Goal: Task Accomplishment & Management: Use online tool/utility

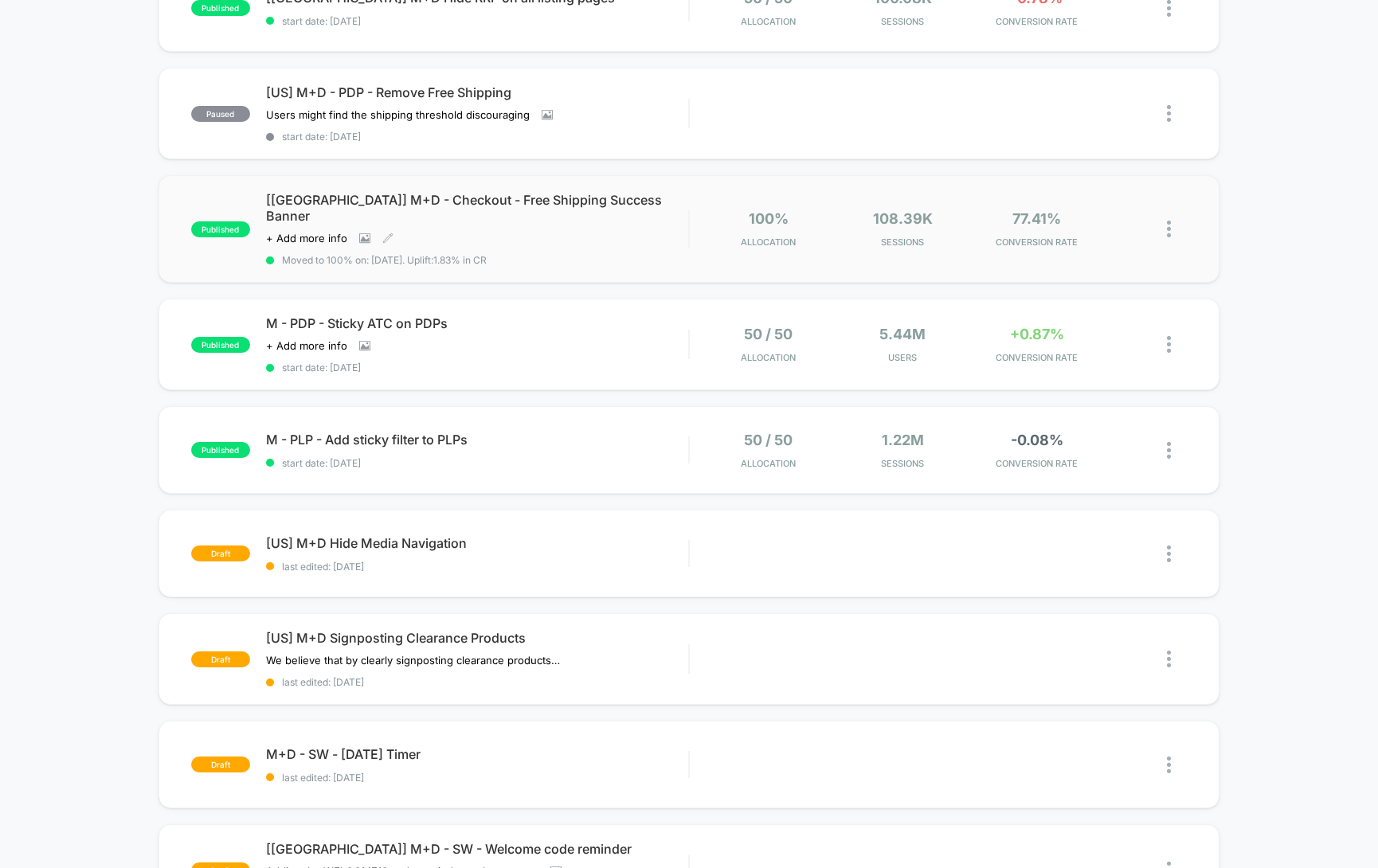
scroll to position [381, 0]
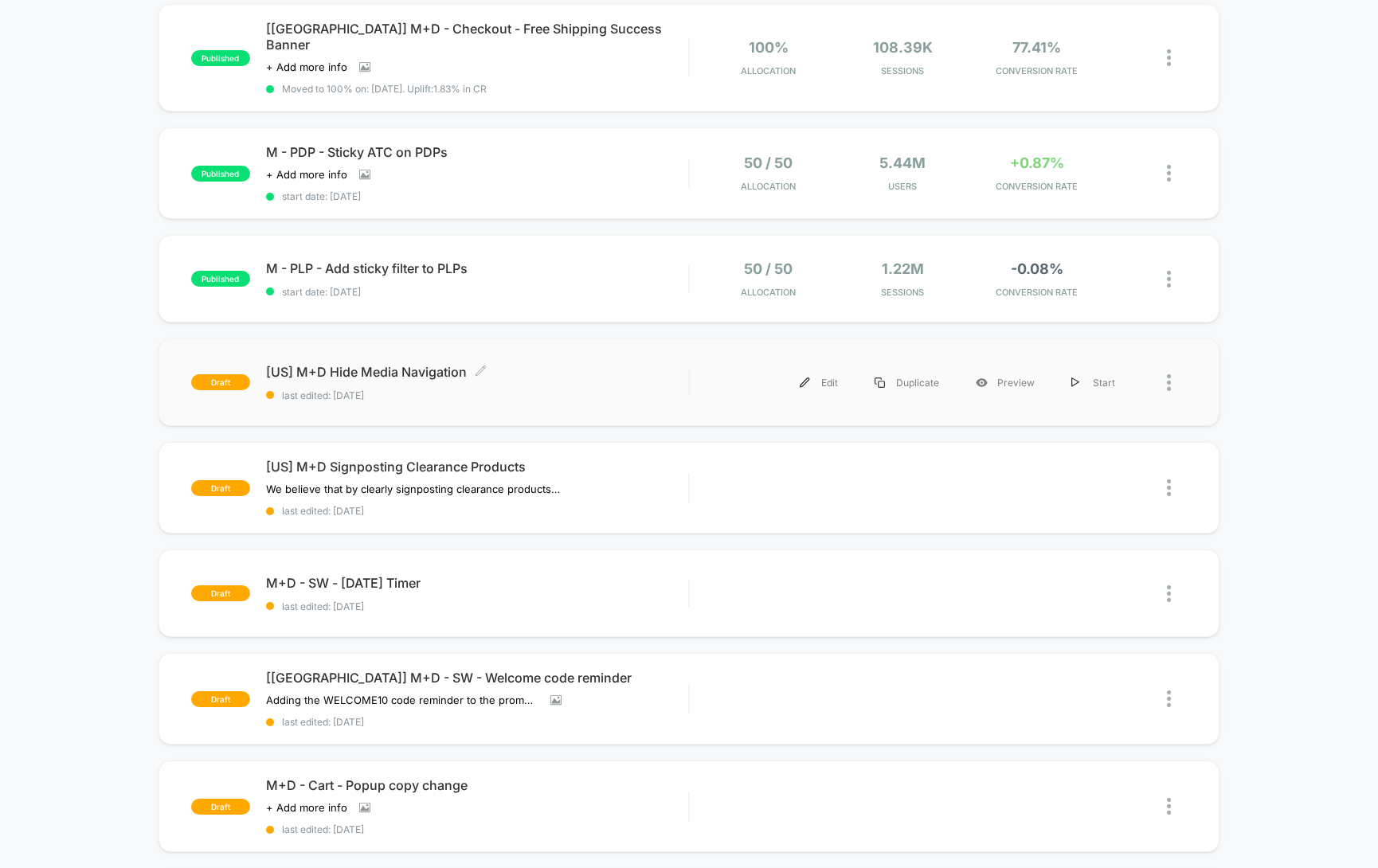
click at [434, 364] on span "[US] M+D Hide Media Navigation Click to edit experience details" at bounding box center [477, 372] width 422 height 16
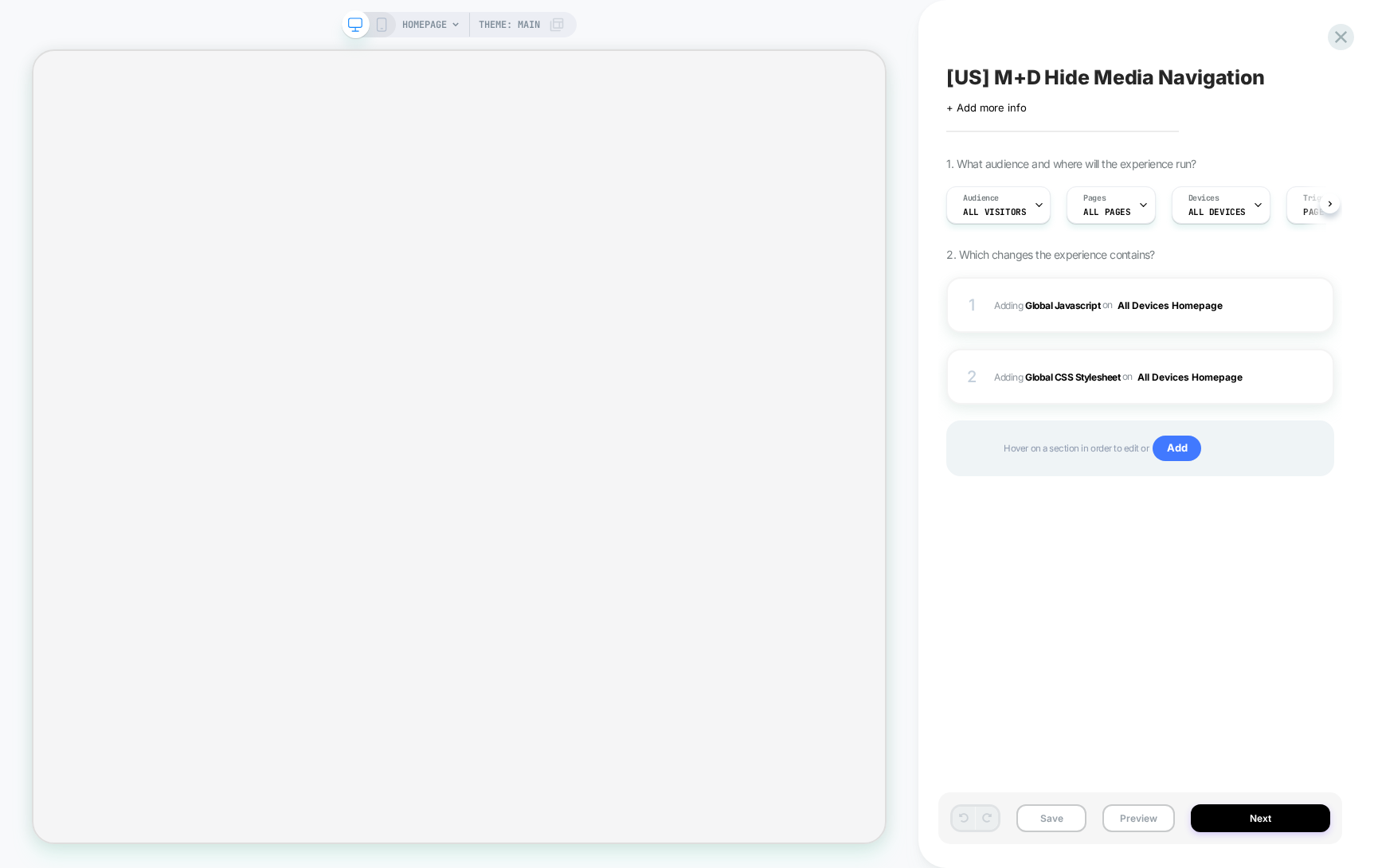
scroll to position [0, 1]
click at [1097, 369] on span "Adding Global CSS Stylesheet on All Devices Homepage" at bounding box center [1126, 377] width 265 height 20
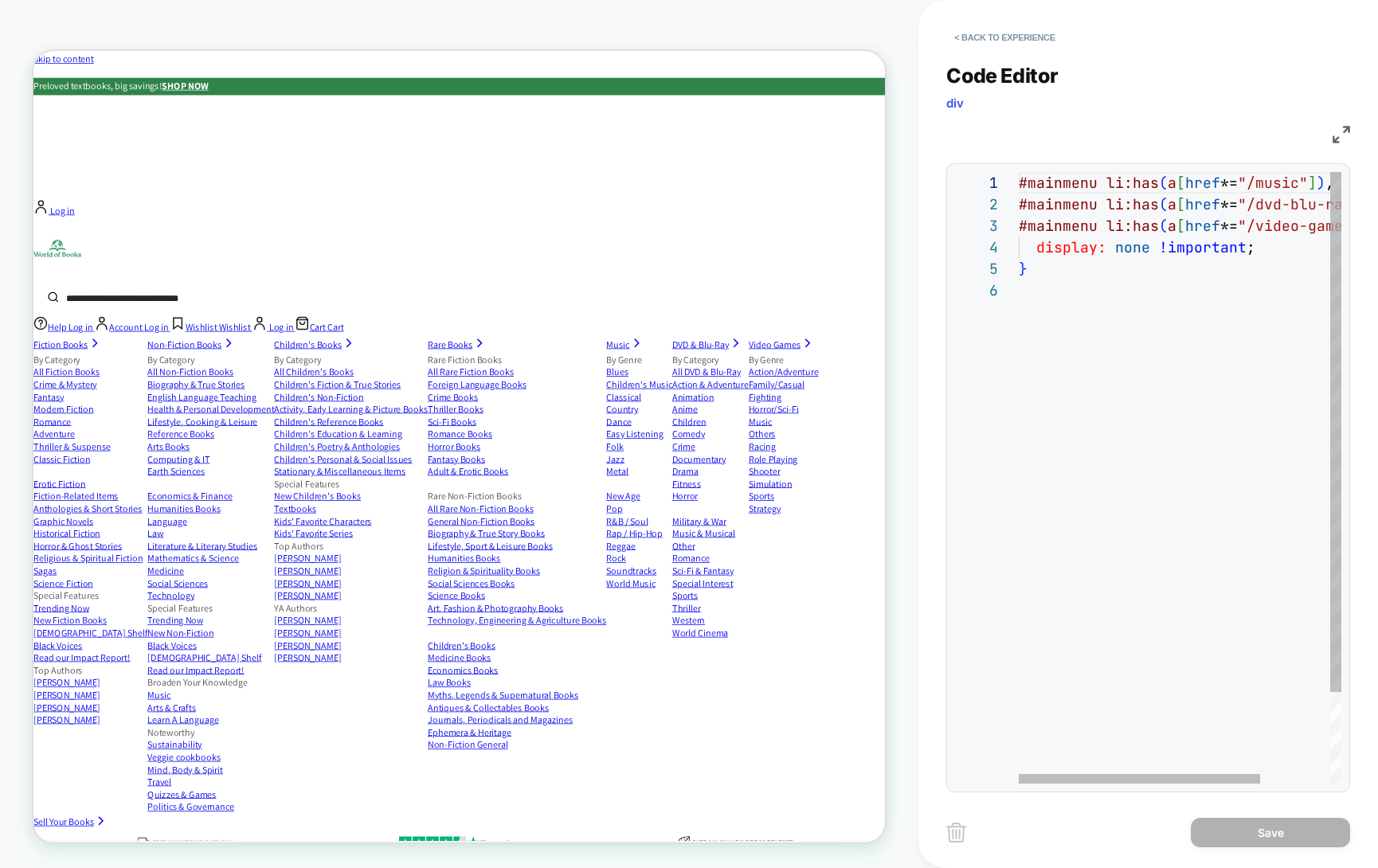
scroll to position [0, 0]
click at [1134, 291] on div "#mainmenu li:has ( a [ href *= "/music" ] ) , #mainmenu li:has ( a [ href *= "/…" at bounding box center [1227, 531] width 415 height 720
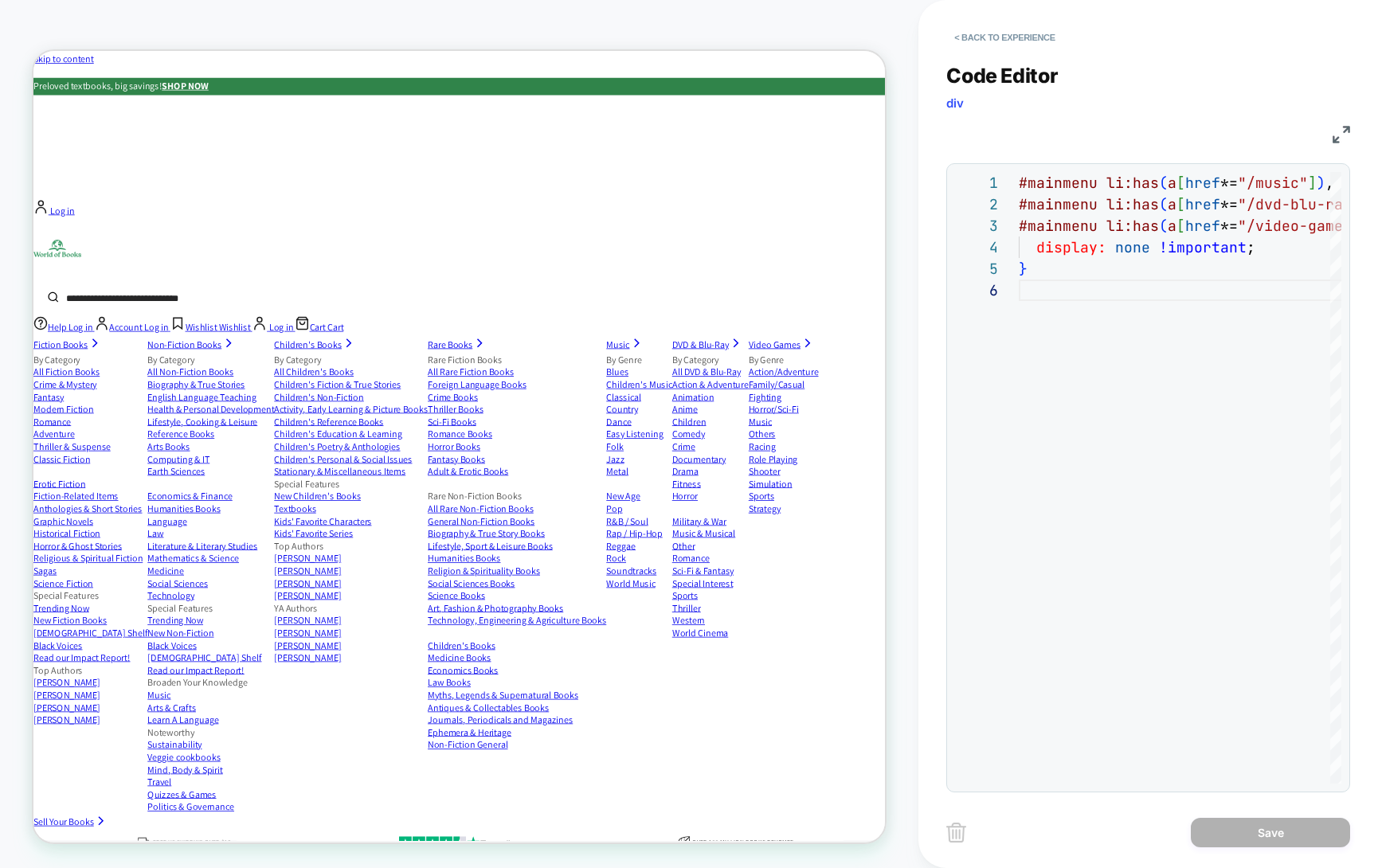
click at [987, 435] on span "Video Games" at bounding box center [1022, 443] width 69 height 16
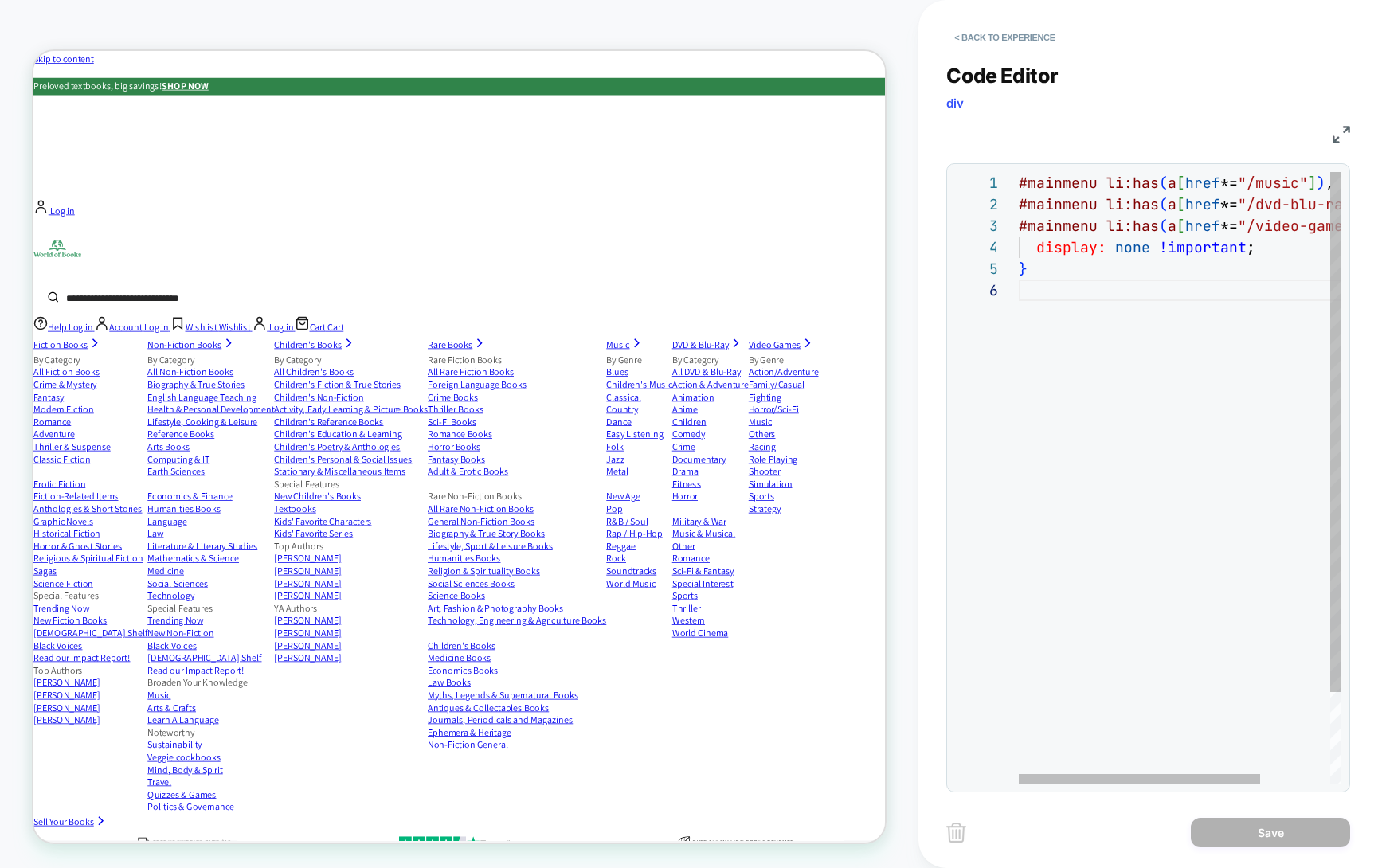
click at [1103, 357] on div "} display: none !important ; #mainmenu li:has ( a [ href *= "/video-games" ] ) …" at bounding box center [1227, 531] width 415 height 720
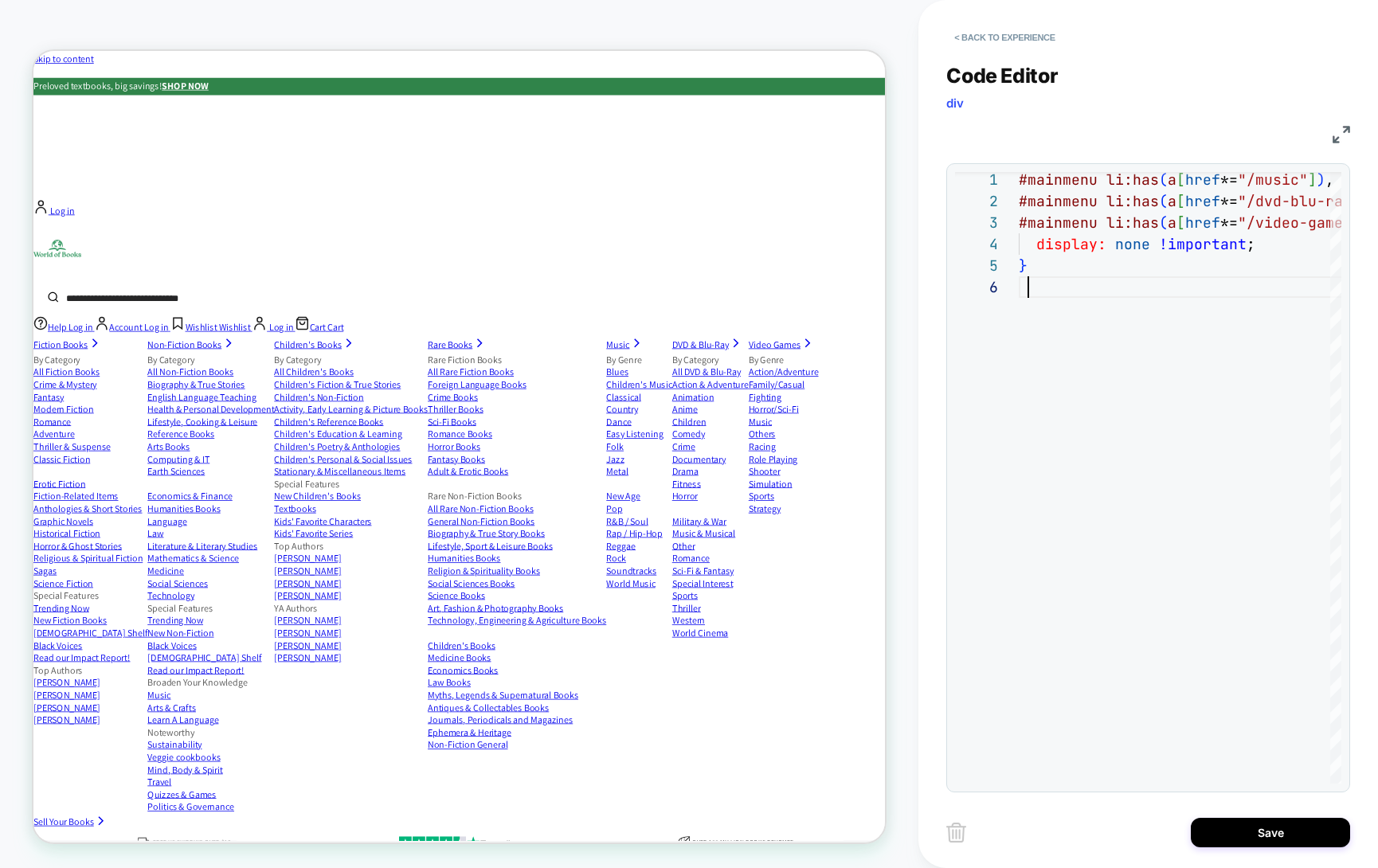
scroll to position [108, 9]
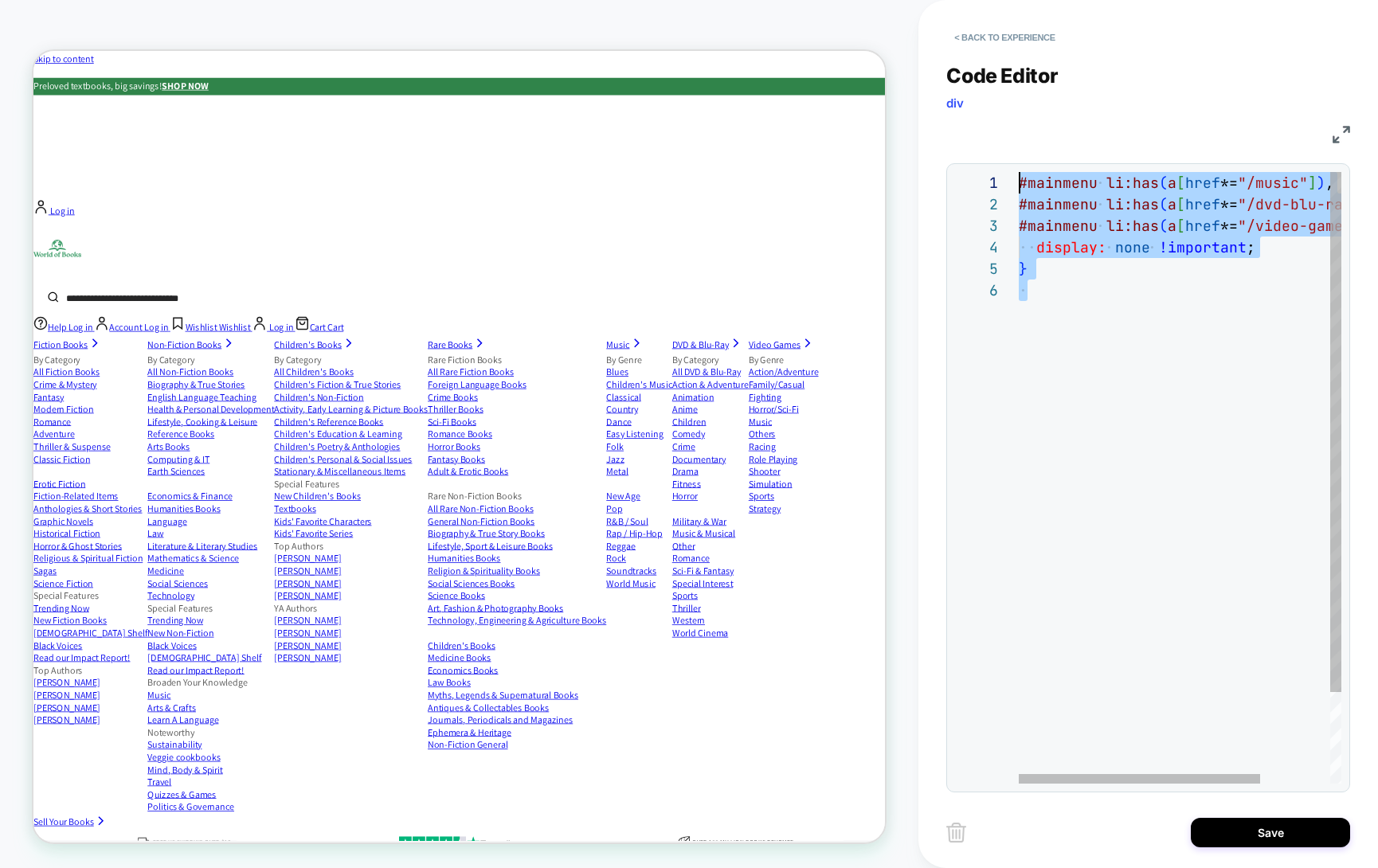
drag, startPoint x: 1042, startPoint y: 314, endPoint x: 991, endPoint y: 137, distance: 184.2
click at [1019, 172] on div "} display: none !important ; #mainmenu li:has ( a [ href *= "/video-games" ] ) …" at bounding box center [1227, 531] width 415 height 720
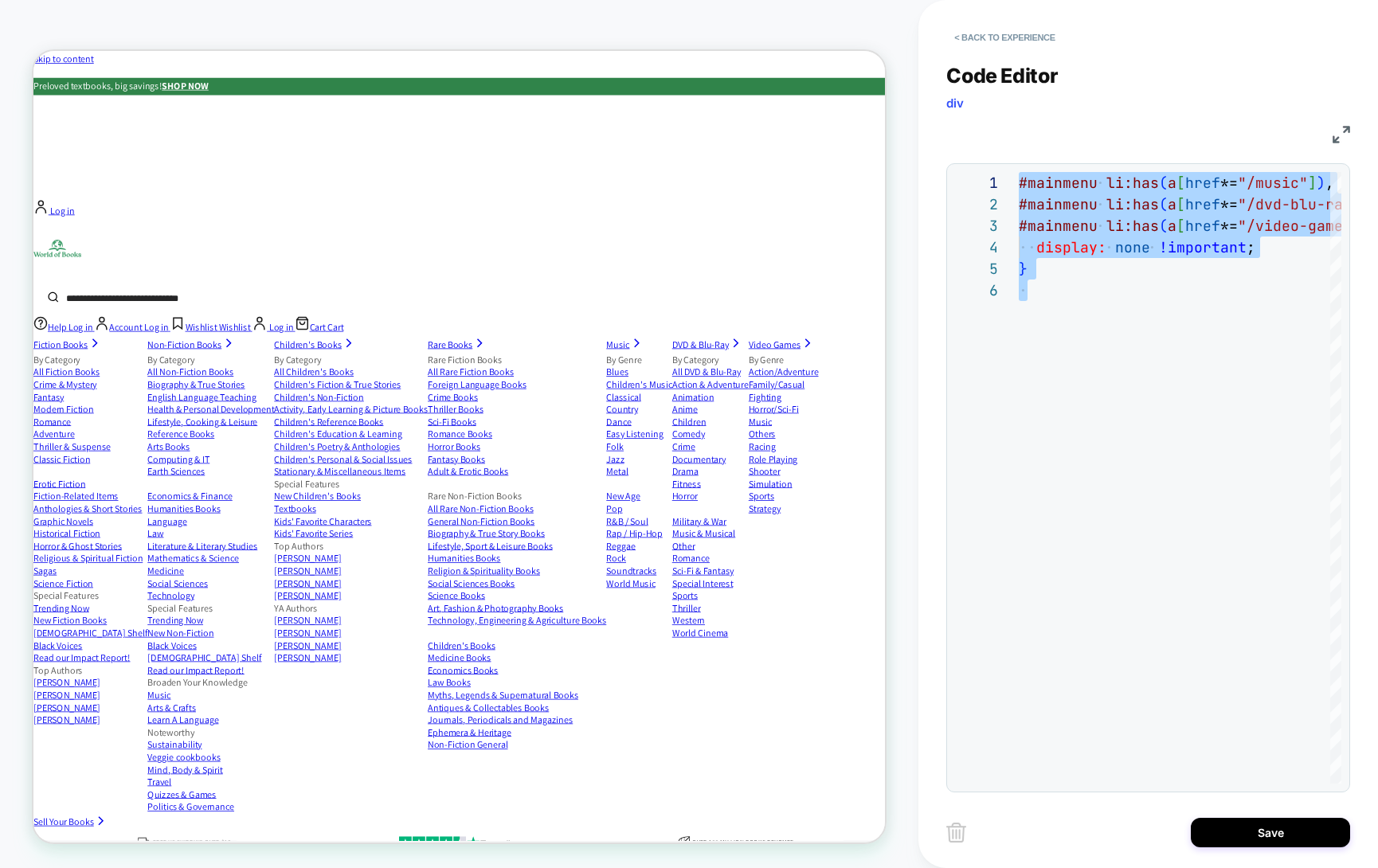
type textarea "**********"
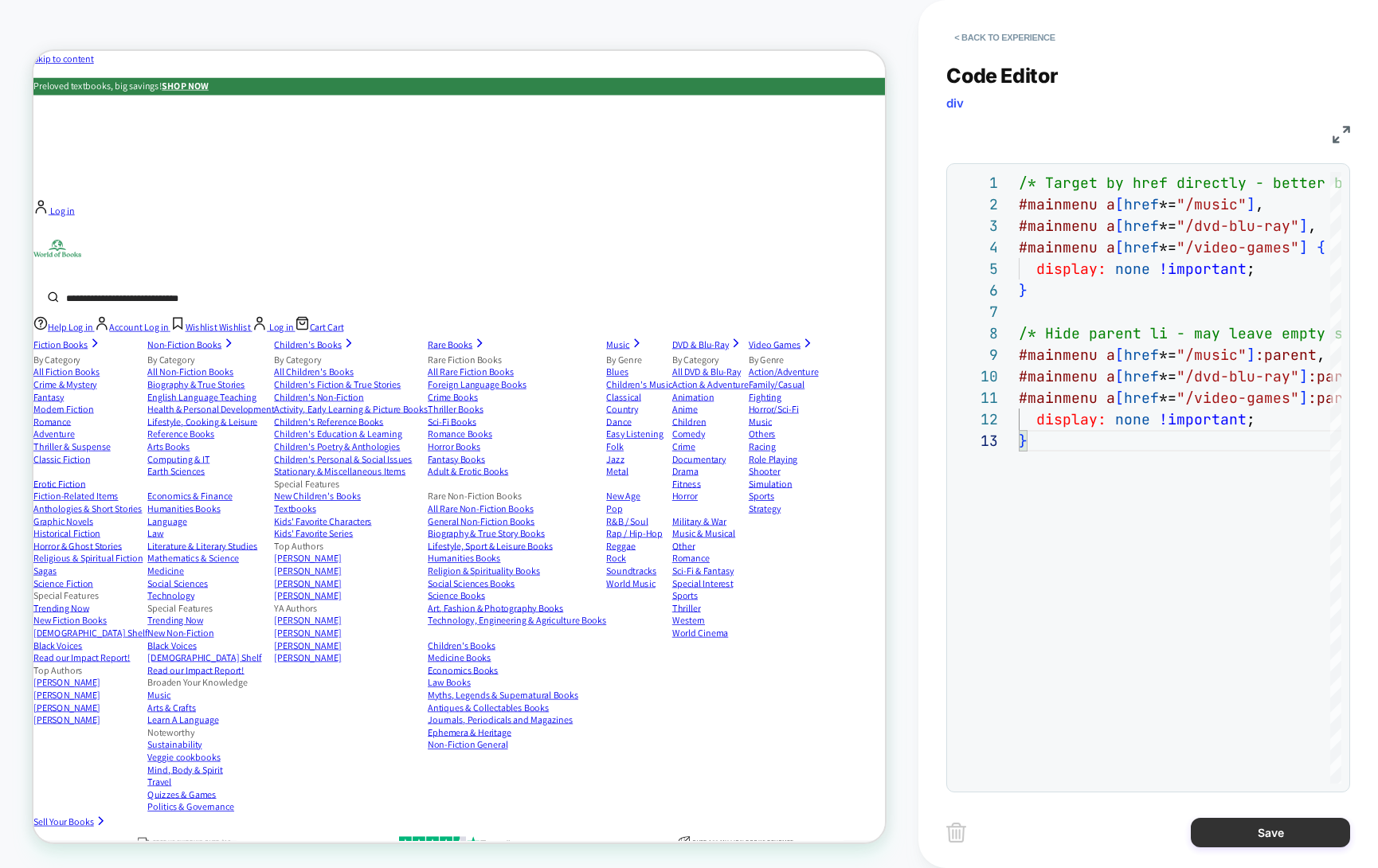
click at [1305, 830] on button "Save" at bounding box center [1271, 832] width 160 height 30
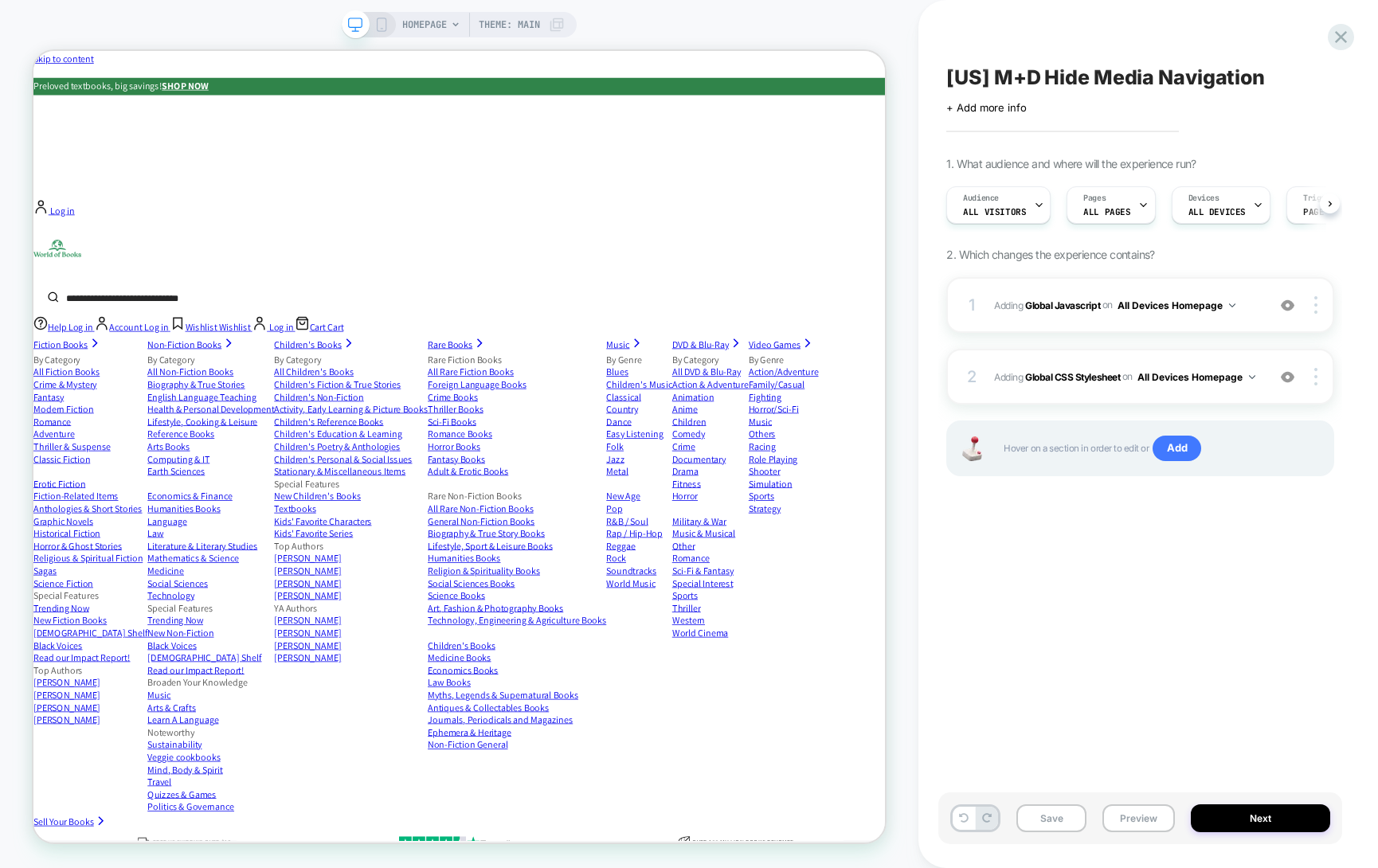
scroll to position [0, 1]
click at [1142, 812] on button "Preview" at bounding box center [1138, 819] width 72 height 28
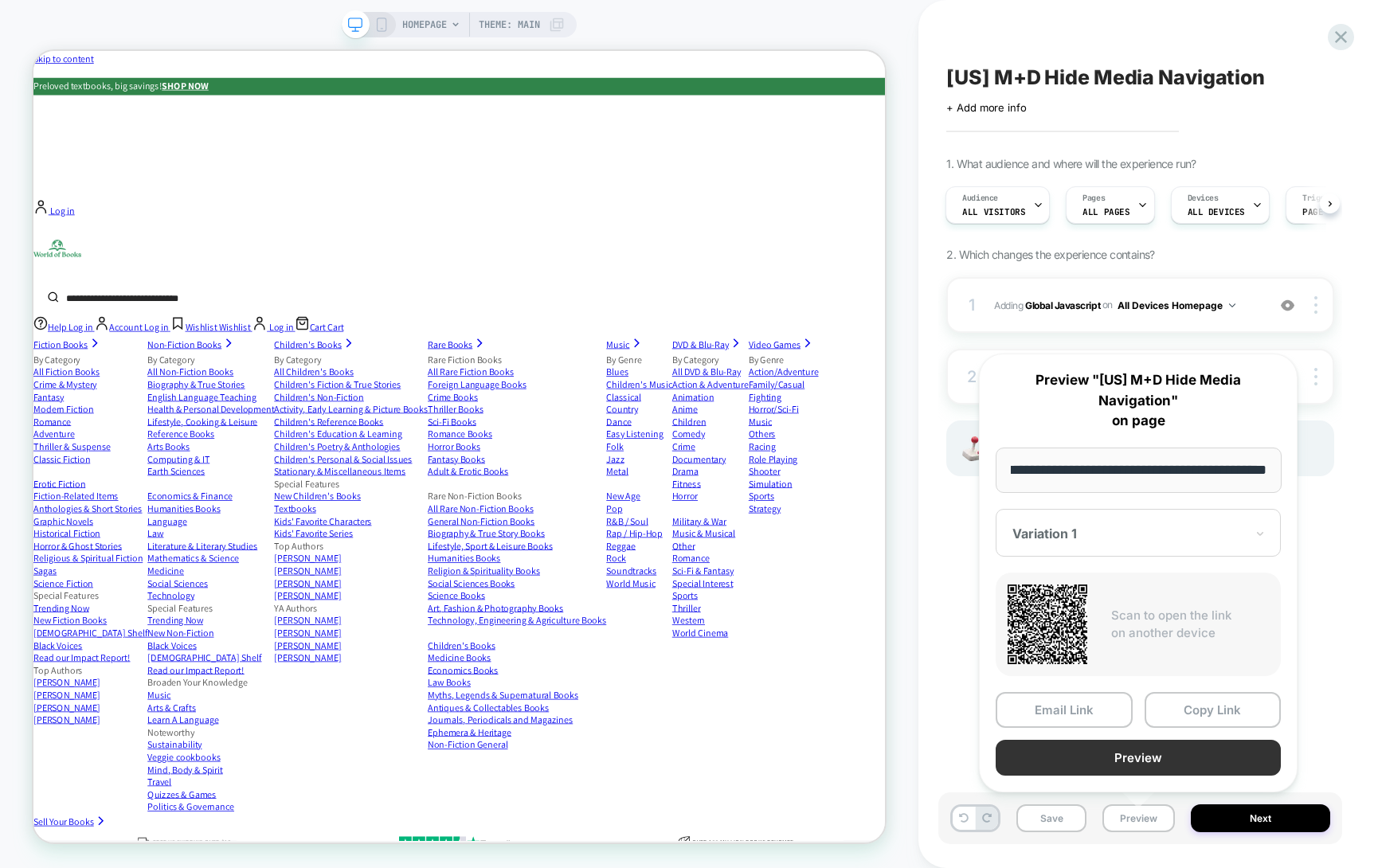
scroll to position [0, 0]
click at [1142, 758] on button "Preview" at bounding box center [1138, 757] width 285 height 36
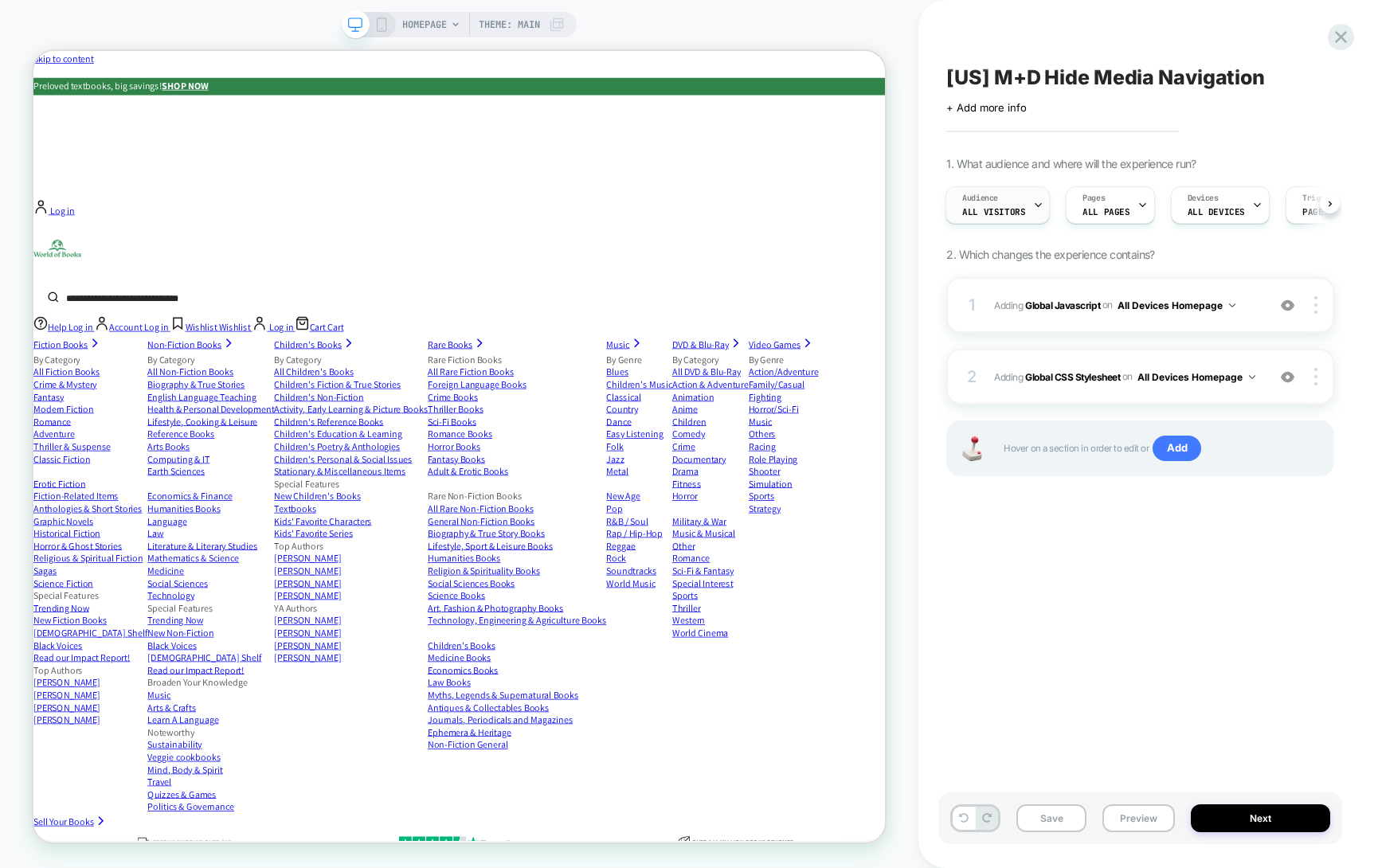
click at [1025, 202] on div "Audience All Visitors" at bounding box center [993, 205] width 95 height 36
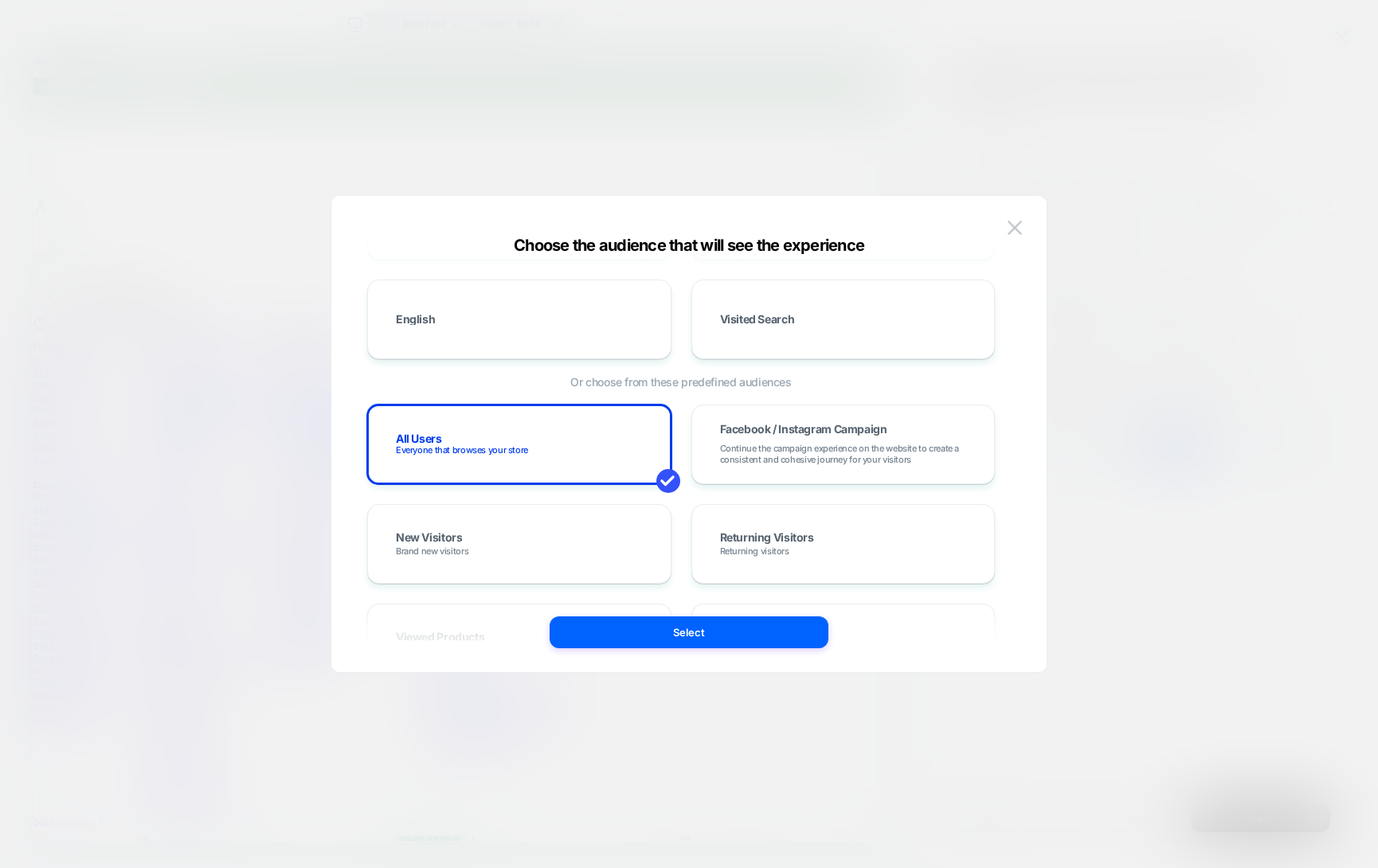
scroll to position [225, 0]
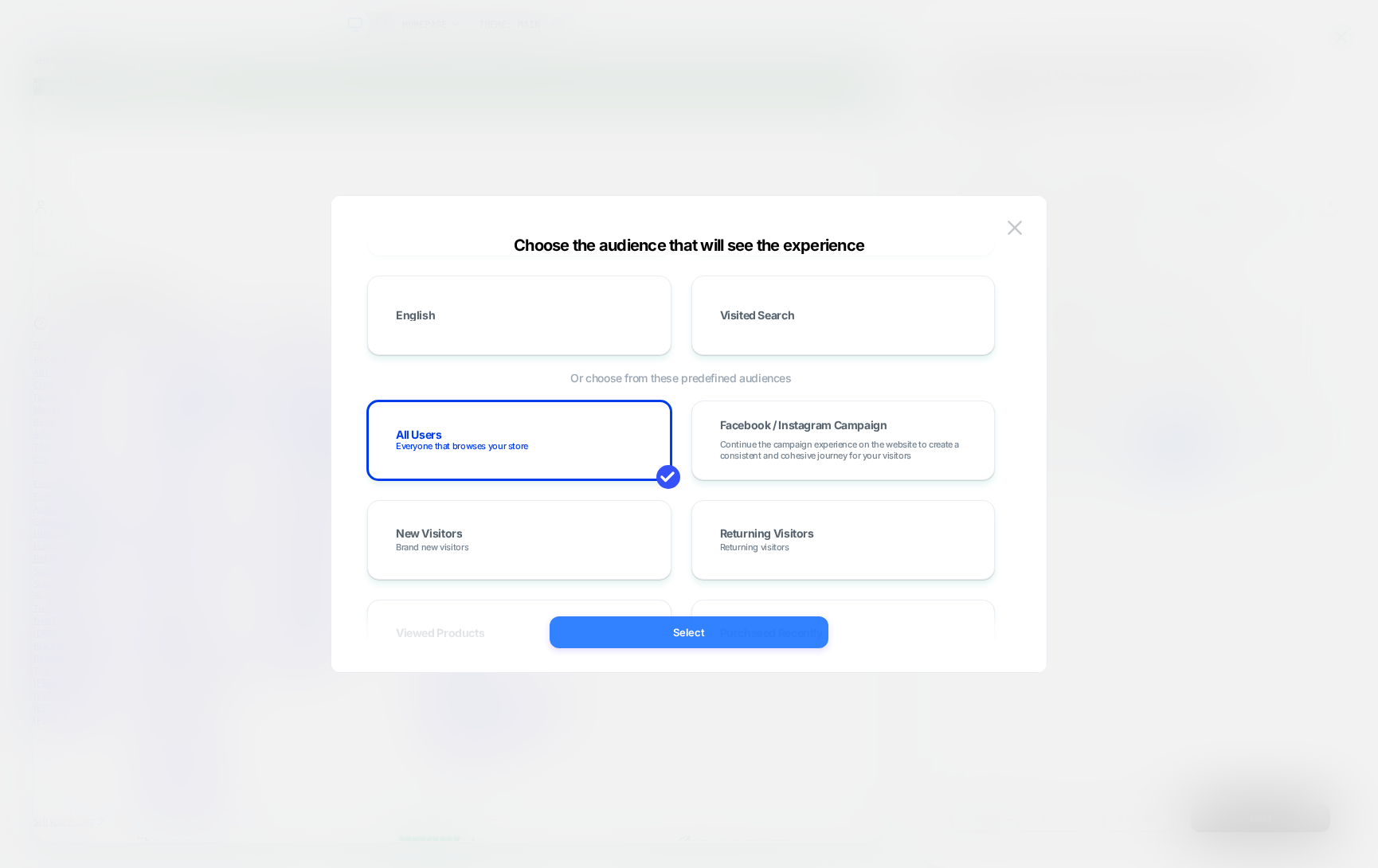
click at [720, 633] on button "Select" at bounding box center [689, 632] width 279 height 32
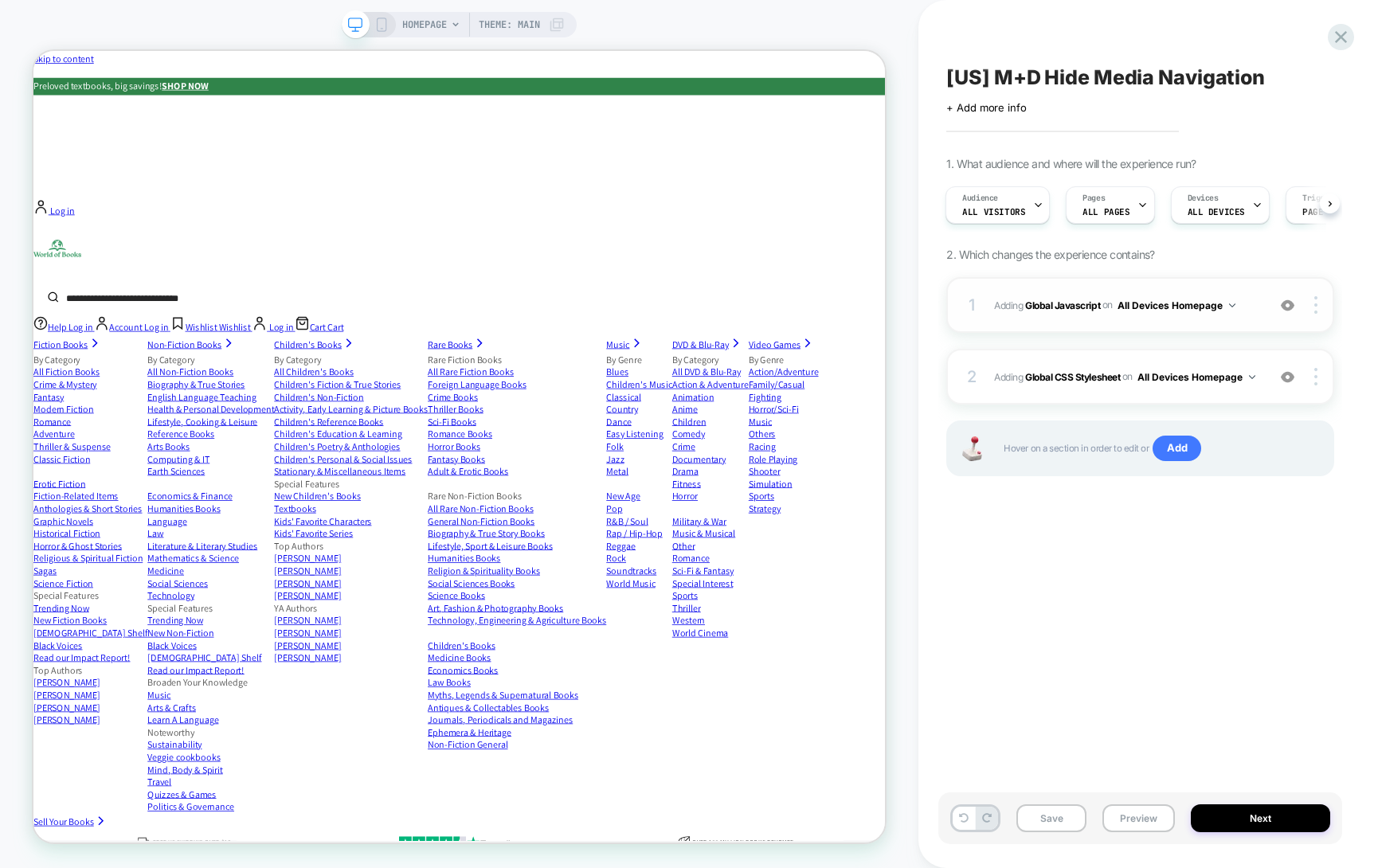
click at [1089, 297] on span "Adding Global Javascript on All Devices Homepage" at bounding box center [1126, 305] width 265 height 20
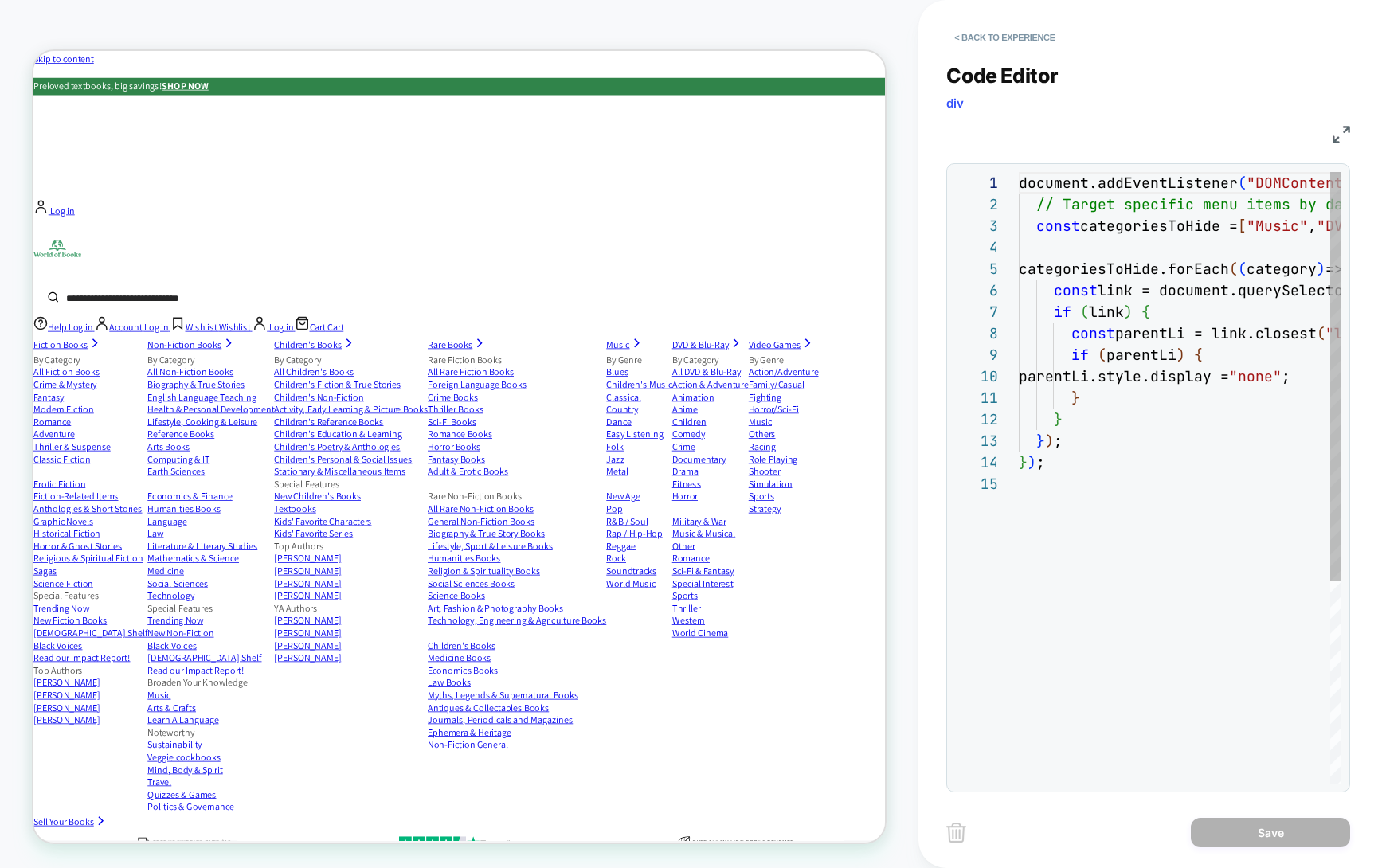
scroll to position [215, 0]
click at [966, 38] on button "< Back to experience" at bounding box center [1005, 36] width 116 height 25
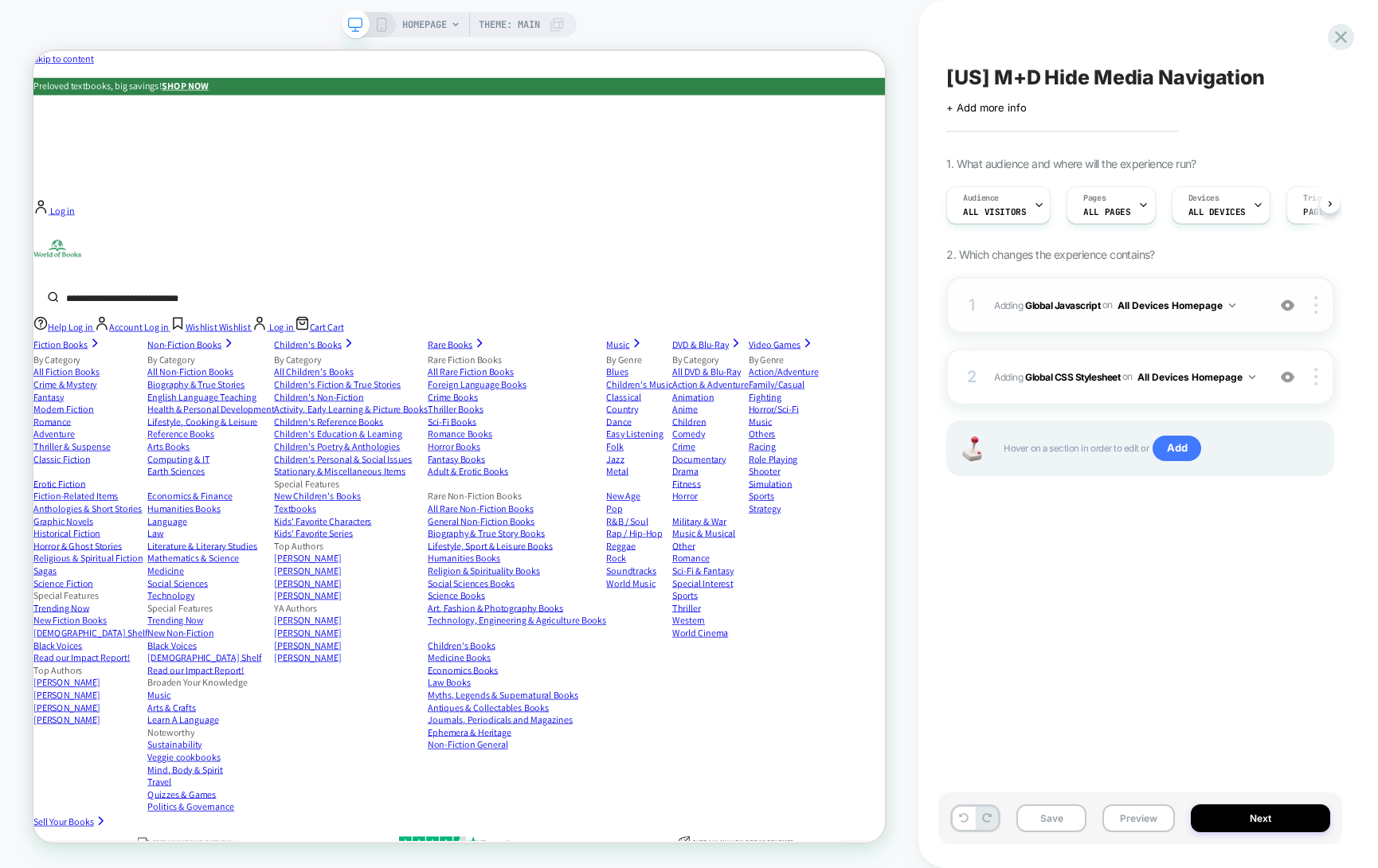
scroll to position [0, 1]
click at [1323, 306] on div at bounding box center [1318, 305] width 30 height 17
click at [1314, 316] on div "1 Adding Global Javascript on All Devices Homepage Add Before Add After Target …" at bounding box center [1140, 305] width 388 height 56
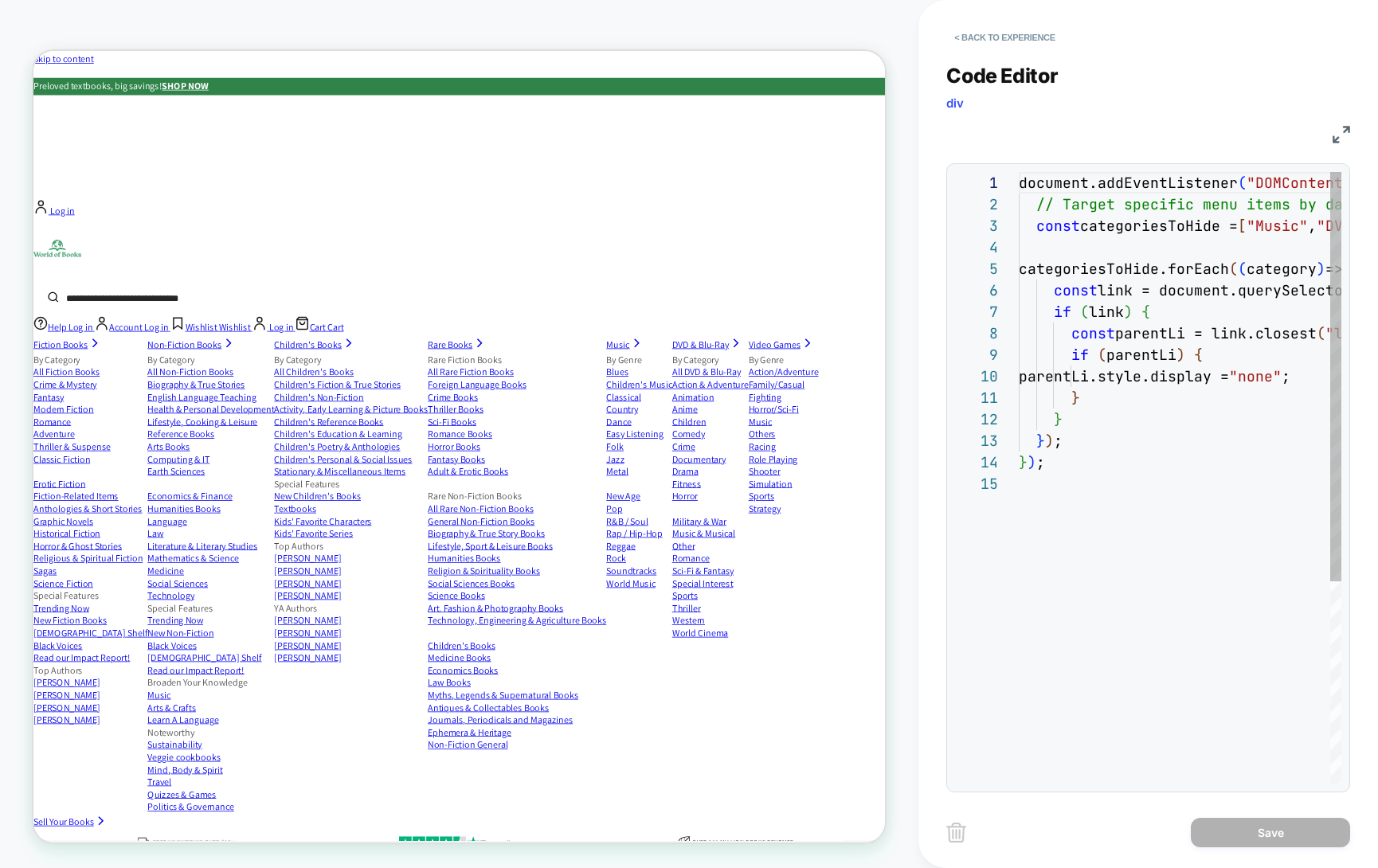
scroll to position [215, 0]
click at [985, 36] on button "< Back to experience" at bounding box center [1005, 36] width 116 height 25
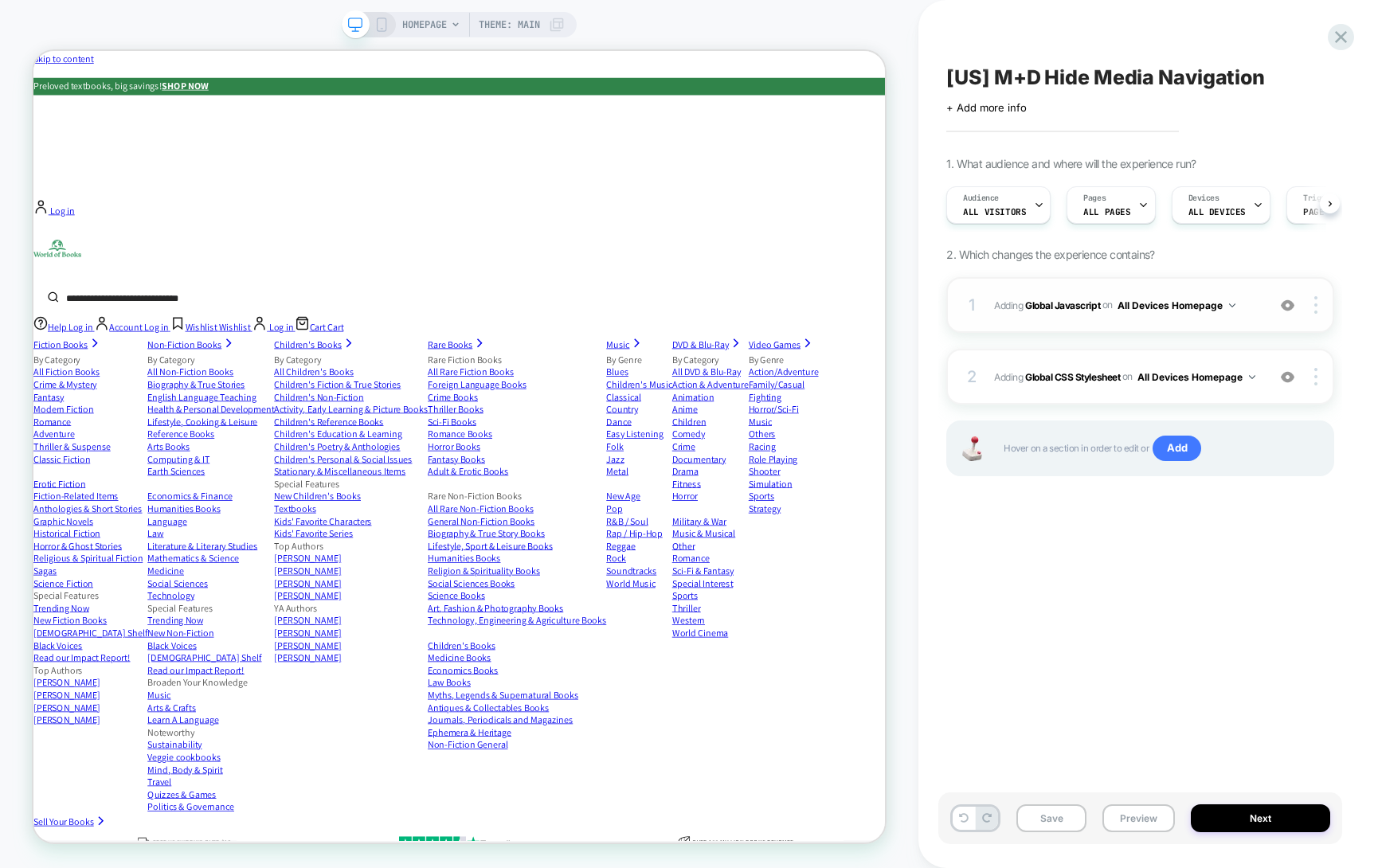
scroll to position [0, 1]
click at [1290, 306] on img at bounding box center [1288, 306] width 14 height 14
click at [1130, 812] on button "Preview" at bounding box center [1138, 819] width 72 height 28
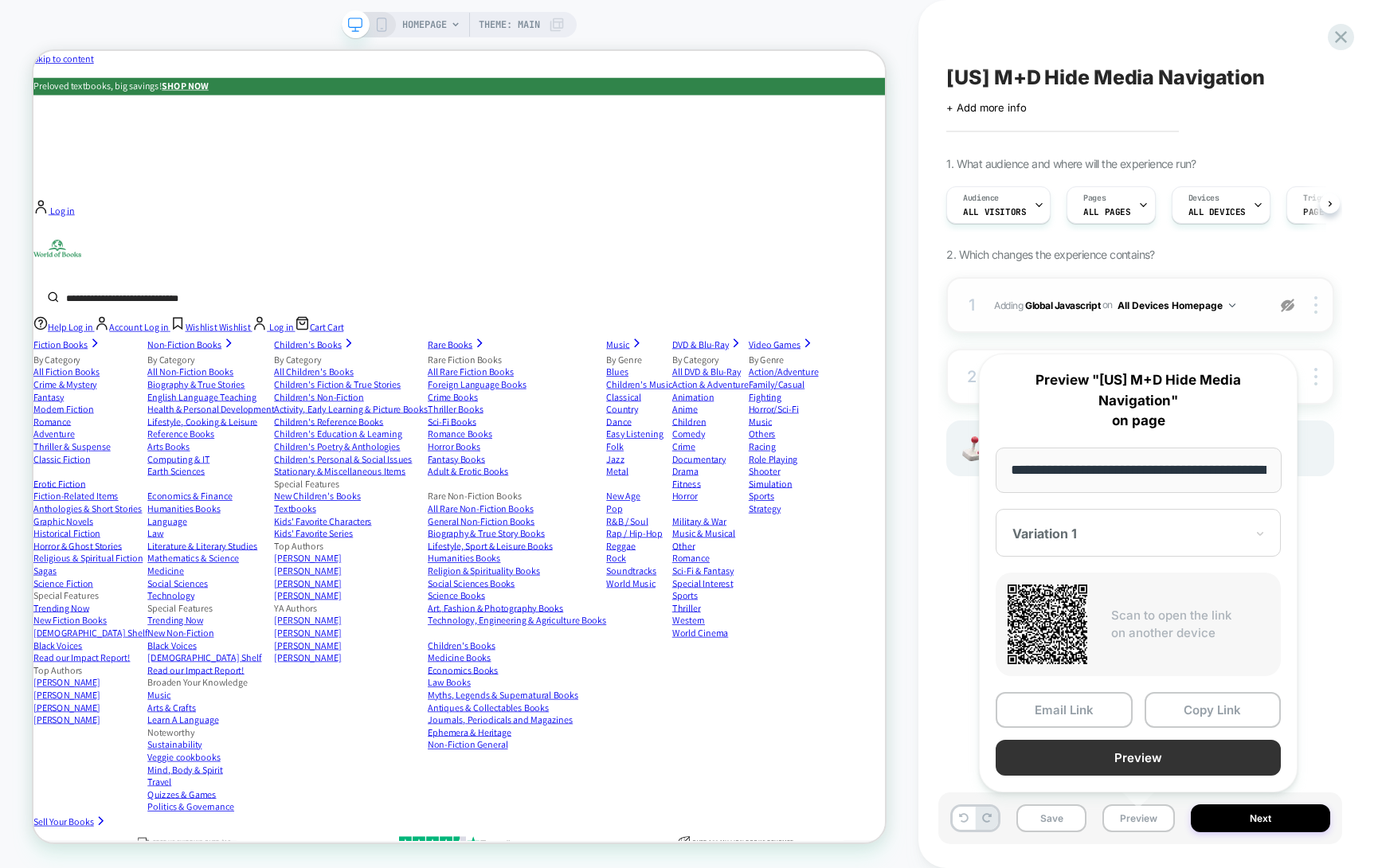
click at [1125, 751] on button "Preview" at bounding box center [1138, 757] width 285 height 36
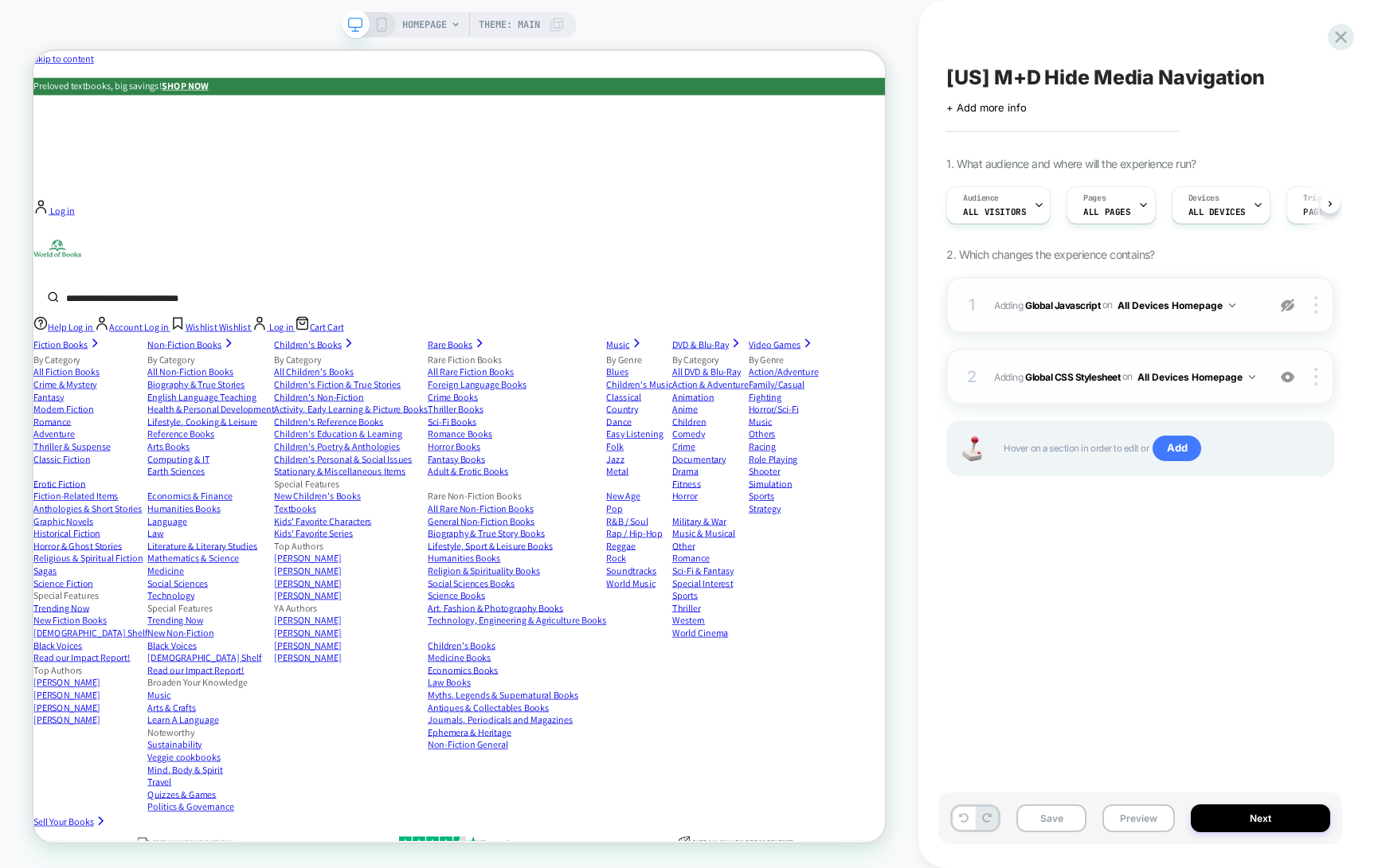
click at [1044, 362] on div "2 Adding Global CSS Stylesheet on All Devices Homepage Add Before Add After Tar…" at bounding box center [1140, 377] width 388 height 56
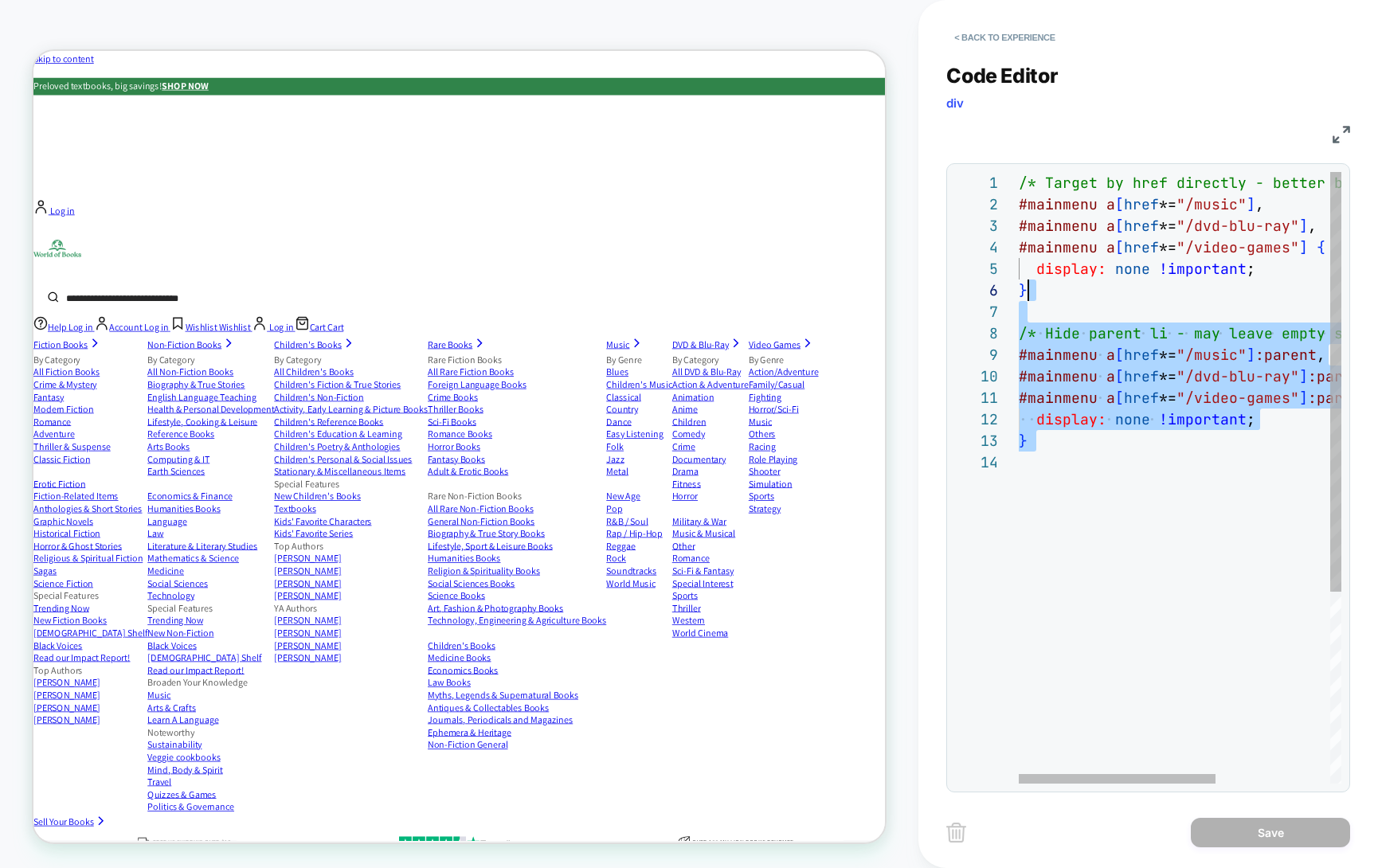
scroll to position [22, 0]
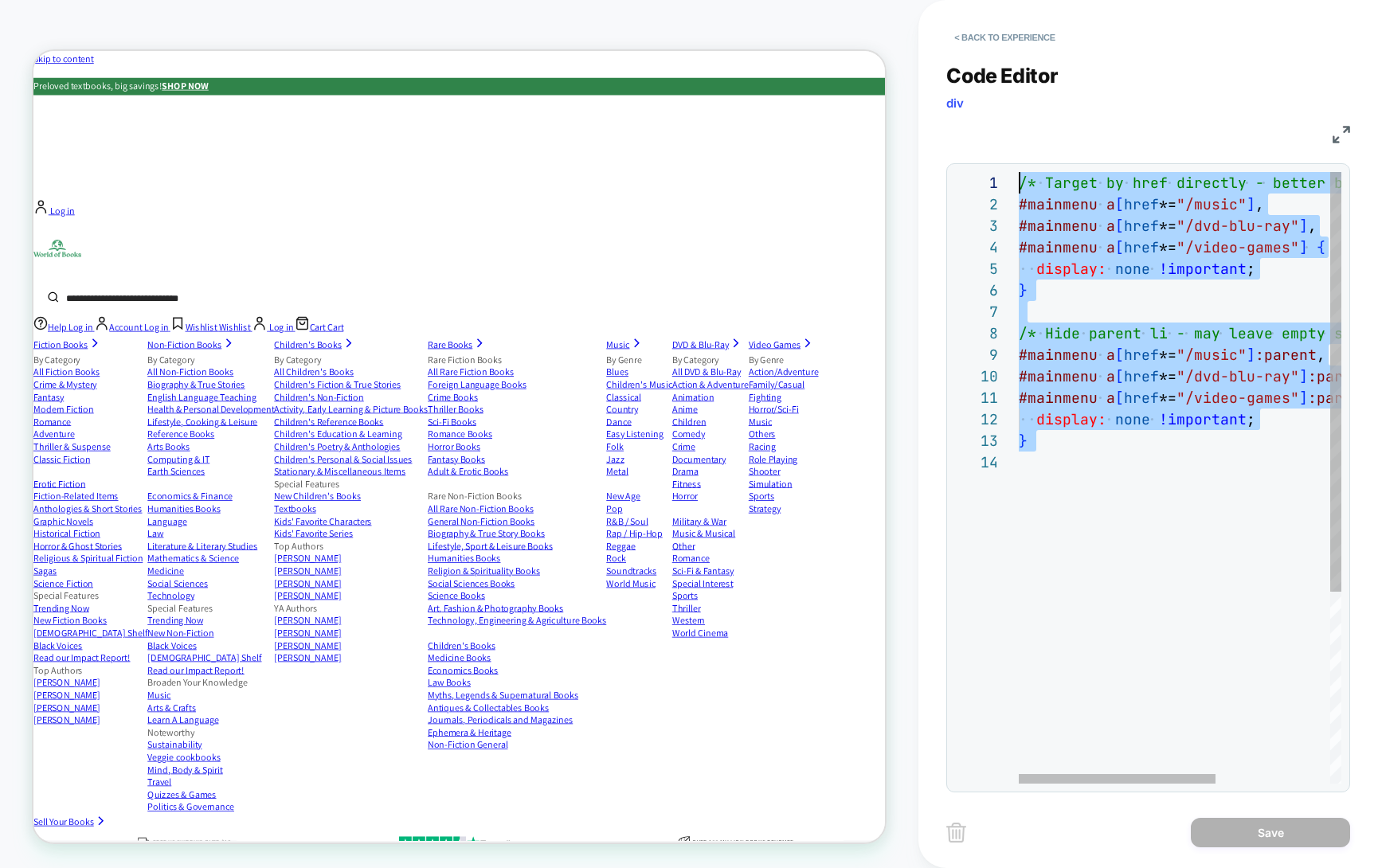
drag, startPoint x: 1123, startPoint y: 476, endPoint x: 968, endPoint y: 157, distance: 354.7
click at [1019, 172] on div "/* Target by href directly - better browser suppor t */ #mainmenu a [ href *= "…" at bounding box center [1274, 617] width 510 height 891
type textarea "**********"
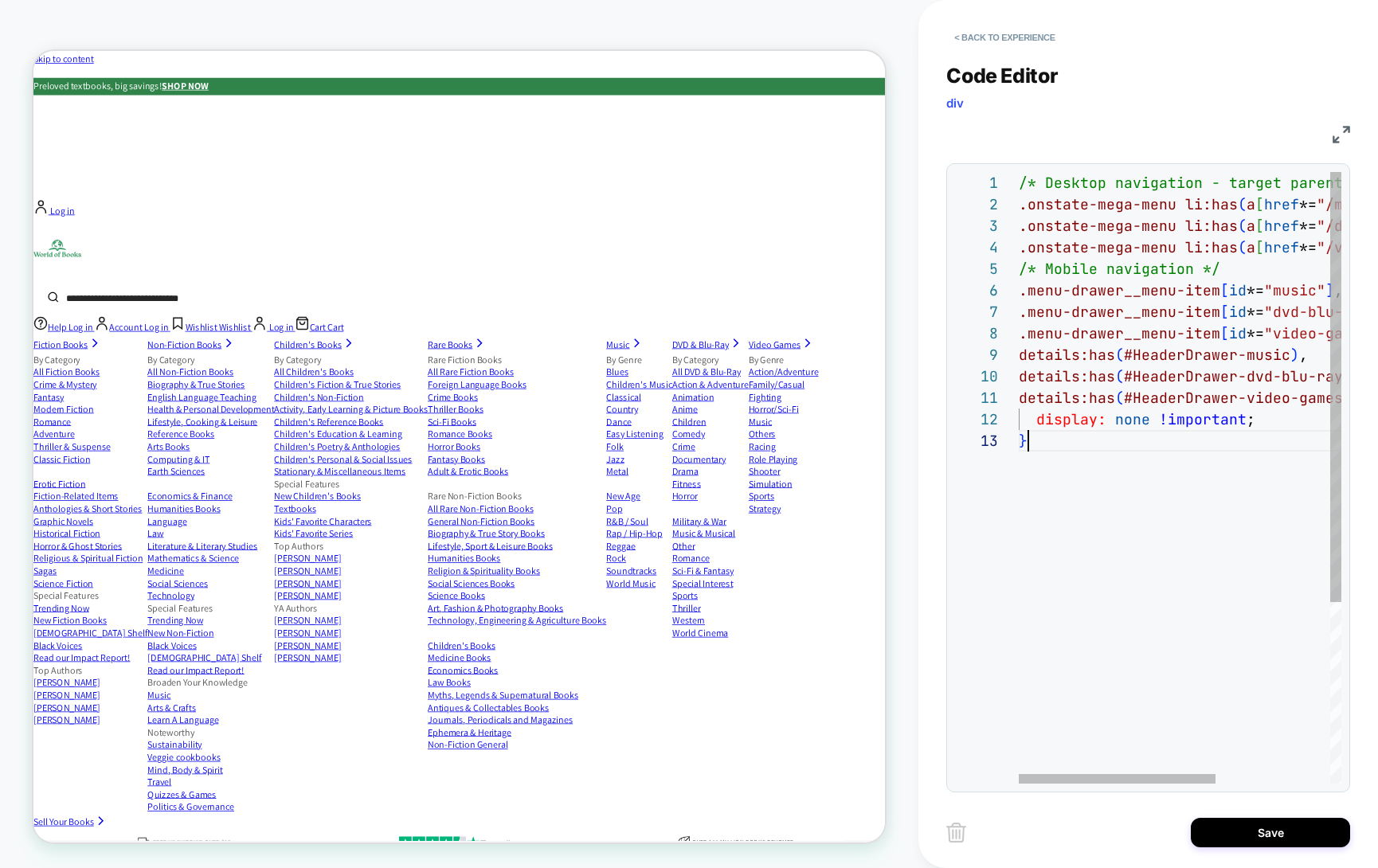
scroll to position [43, 9]
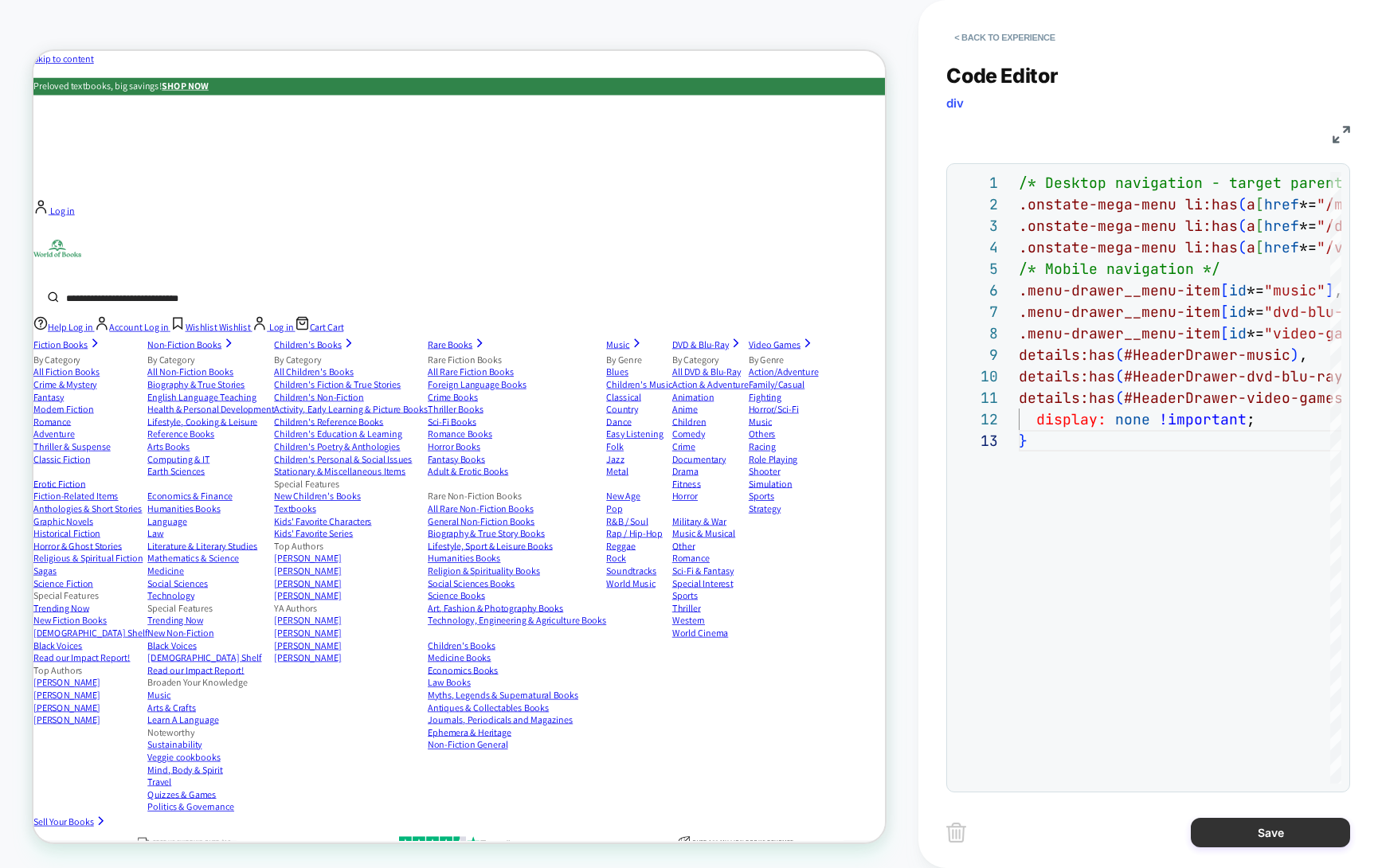
click at [1278, 830] on button "Save" at bounding box center [1271, 832] width 160 height 30
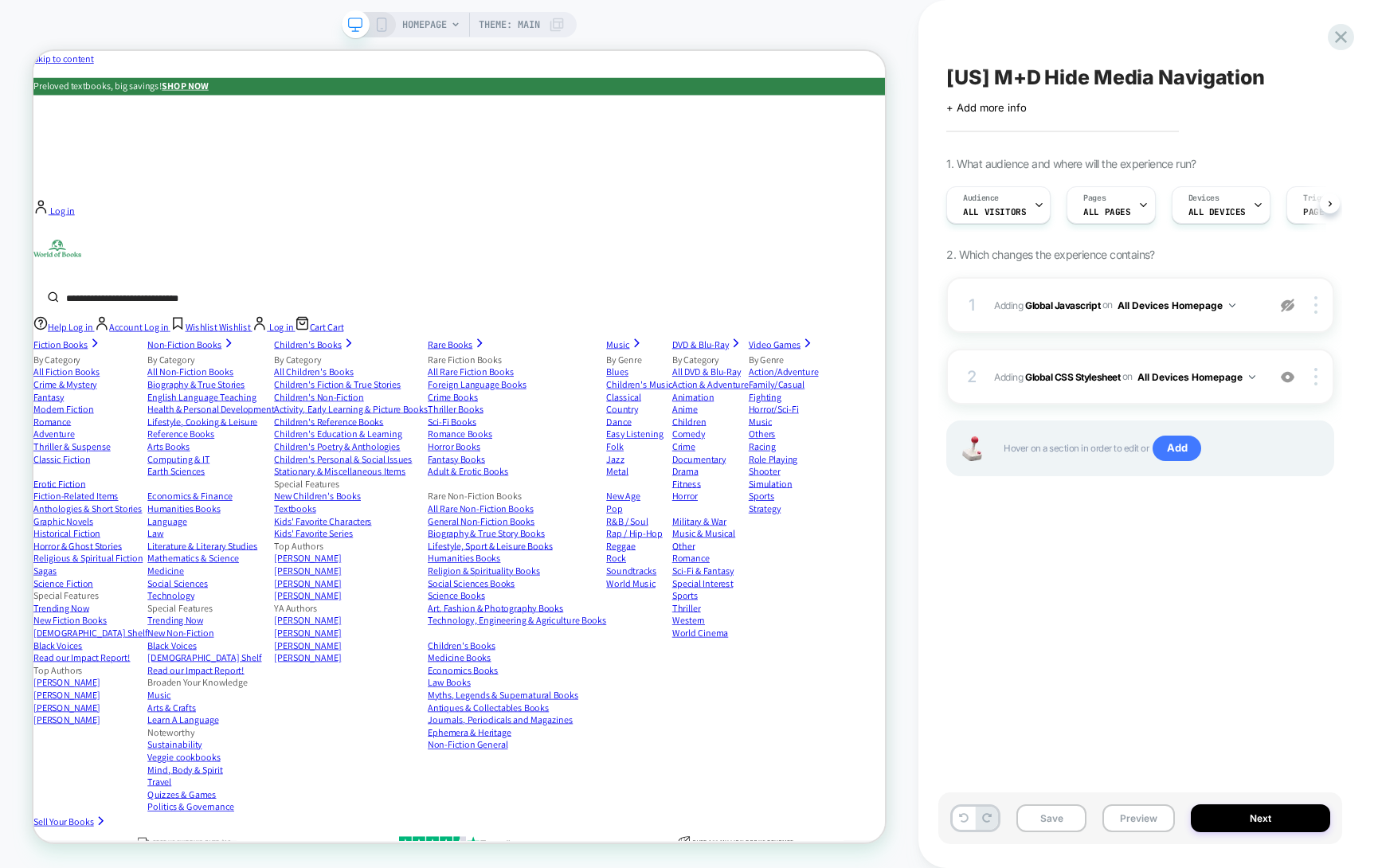
scroll to position [0, 1]
click at [1135, 819] on button "Preview" at bounding box center [1138, 819] width 72 height 28
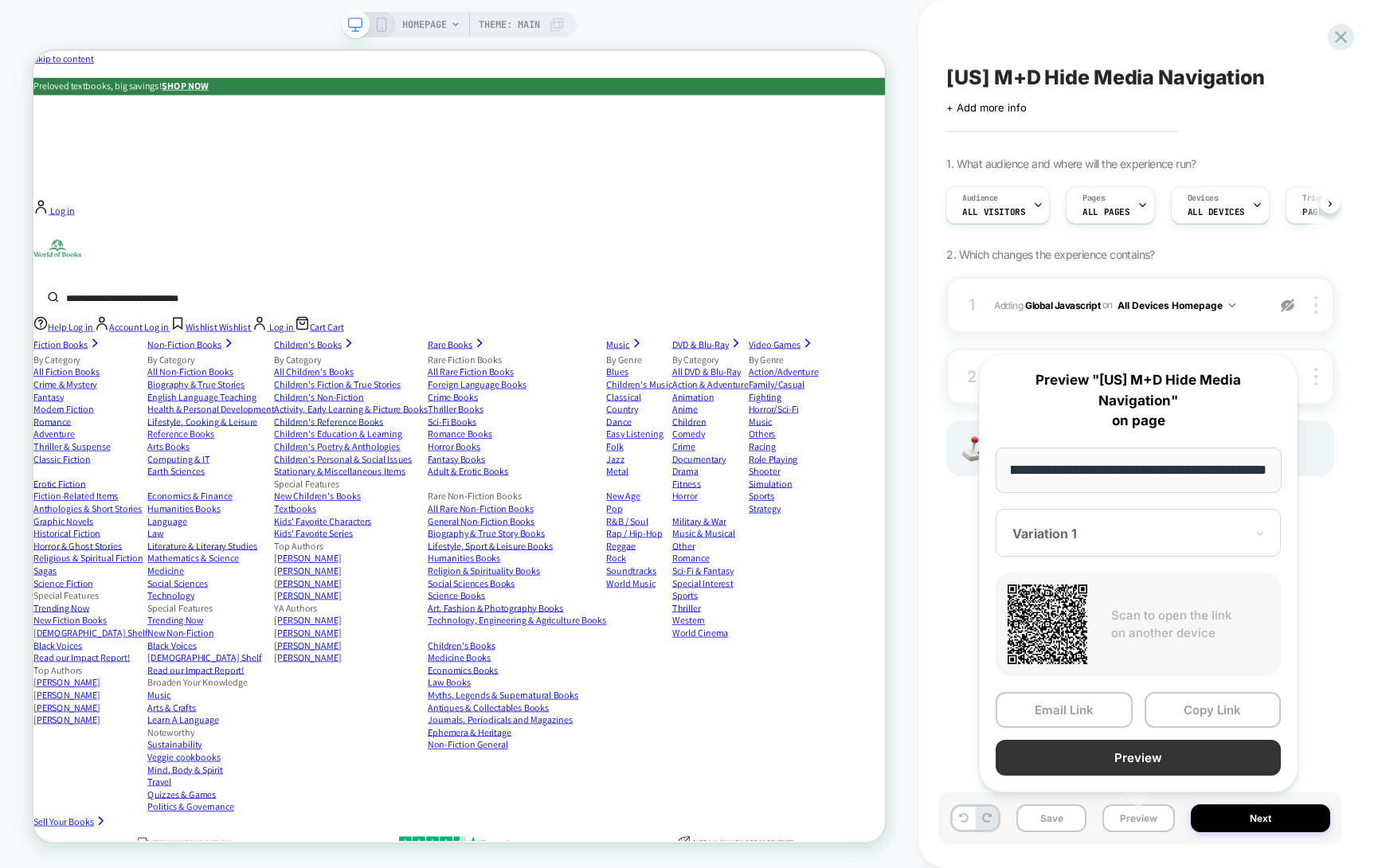
scroll to position [0, 0]
click at [1137, 765] on button "Preview" at bounding box center [1138, 757] width 285 height 36
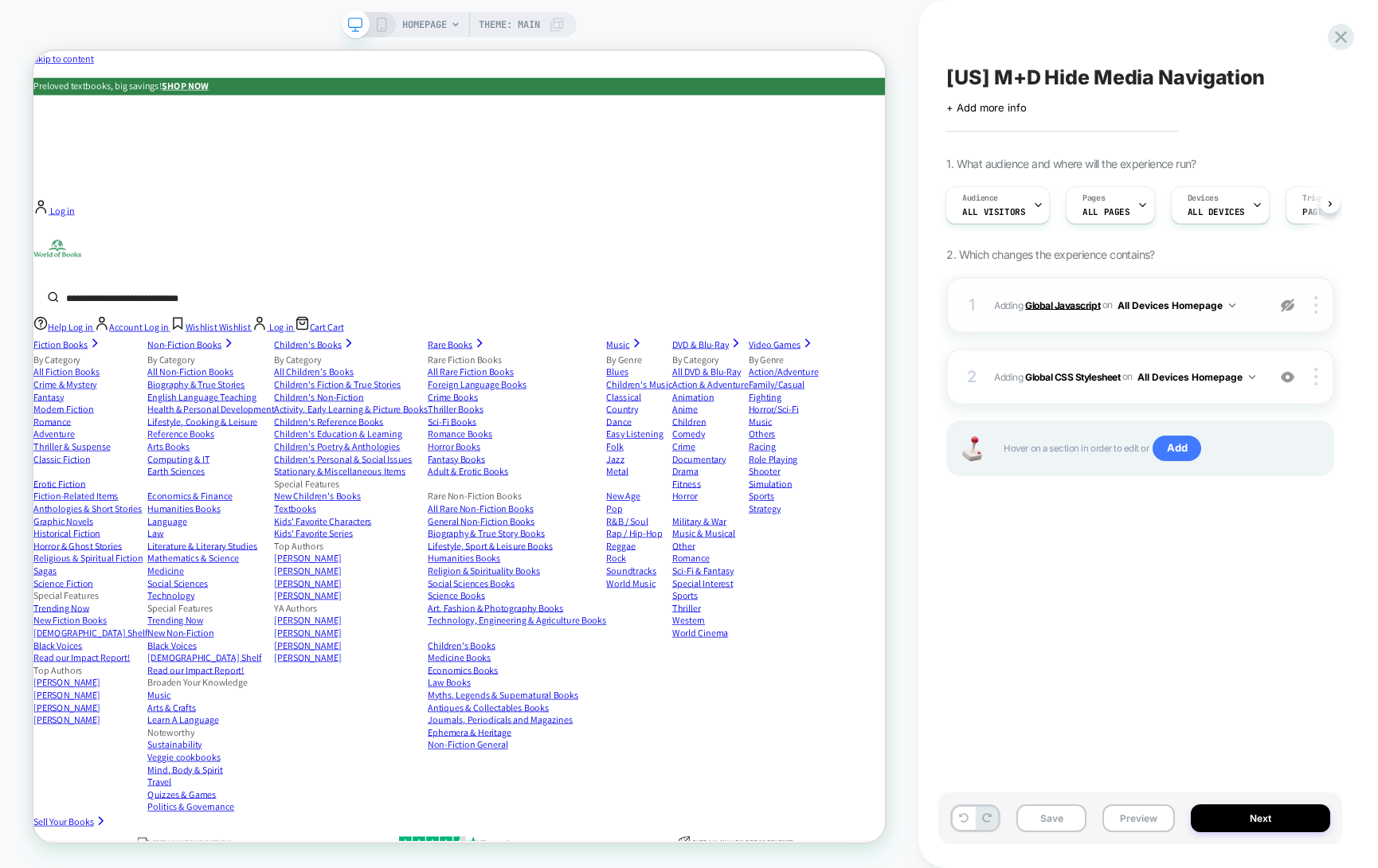
click at [1057, 308] on b "Global Javascript" at bounding box center [1063, 305] width 75 height 12
click at [1065, 374] on b "Global CSS Stylesheet" at bounding box center [1072, 377] width 95 height 12
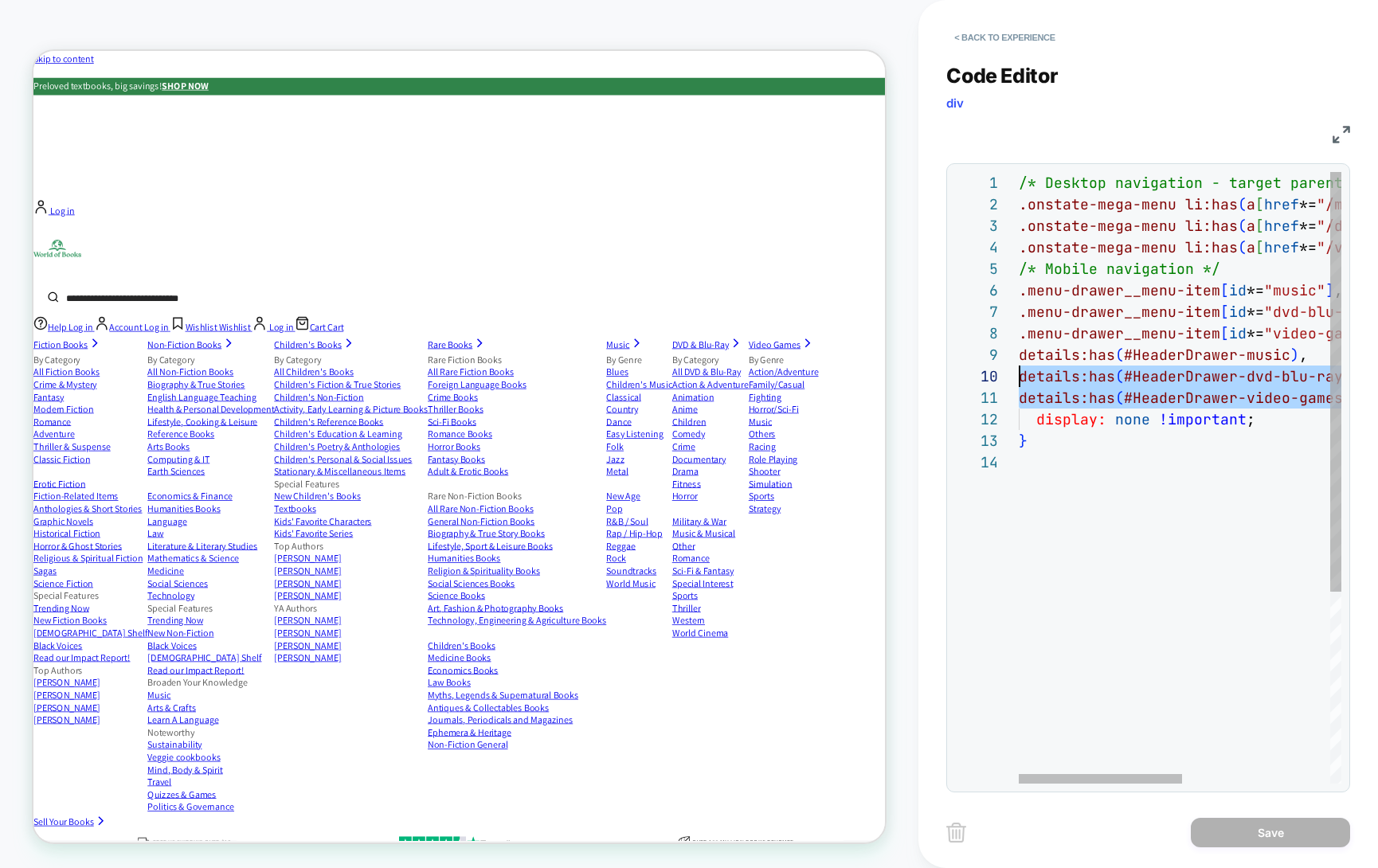
scroll to position [172, 0]
drag, startPoint x: 1269, startPoint y: 398, endPoint x: 952, endPoint y: 364, distance: 318.8
click at [1019, 364] on div ".onstate-mega-menu li:has ( a [ href *= "/video-games" ] ) , /* Mobile navigati…" at bounding box center [1326, 617] width 613 height 891
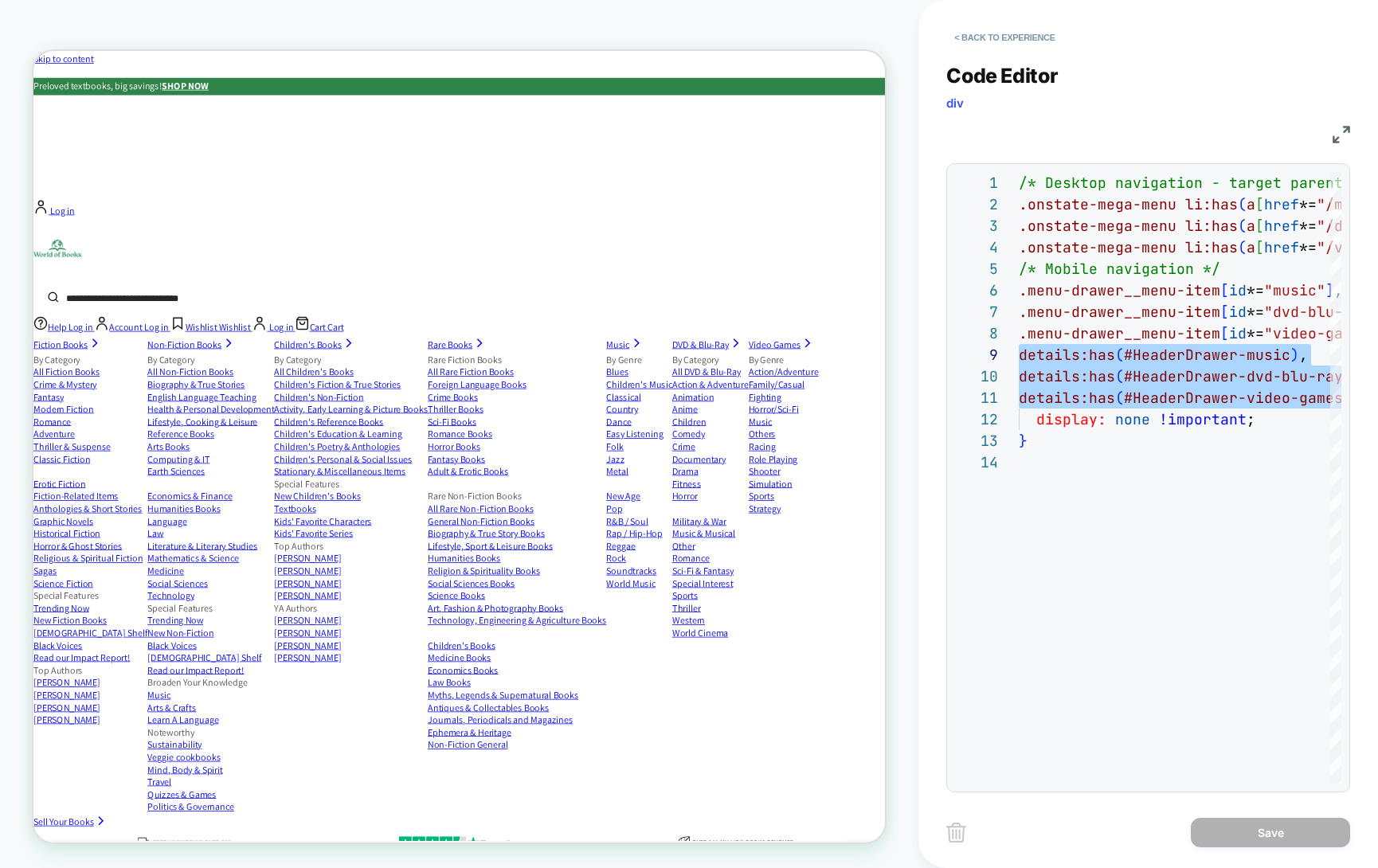
type textarea "**********"
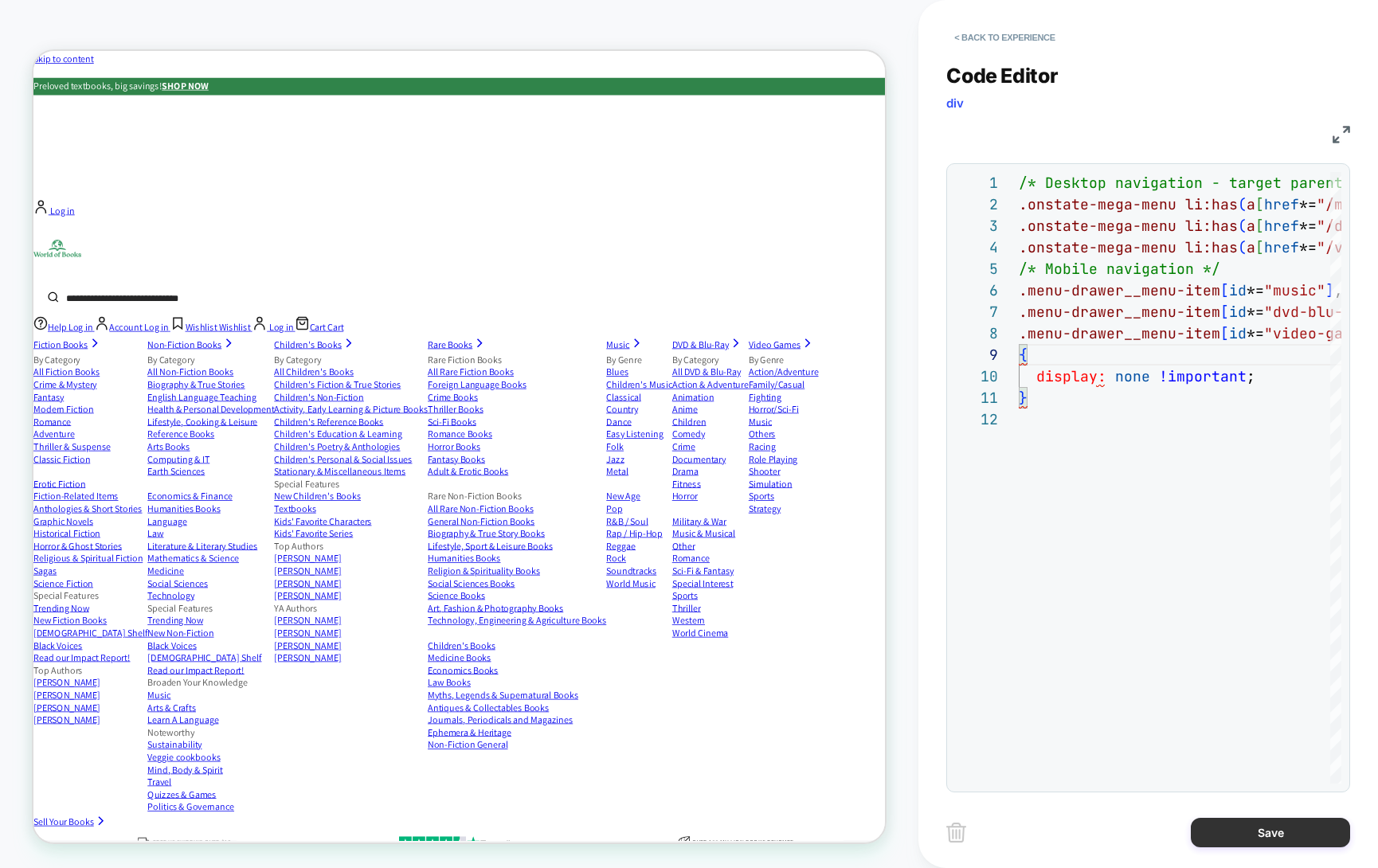
click at [1270, 832] on button "Save" at bounding box center [1271, 832] width 160 height 30
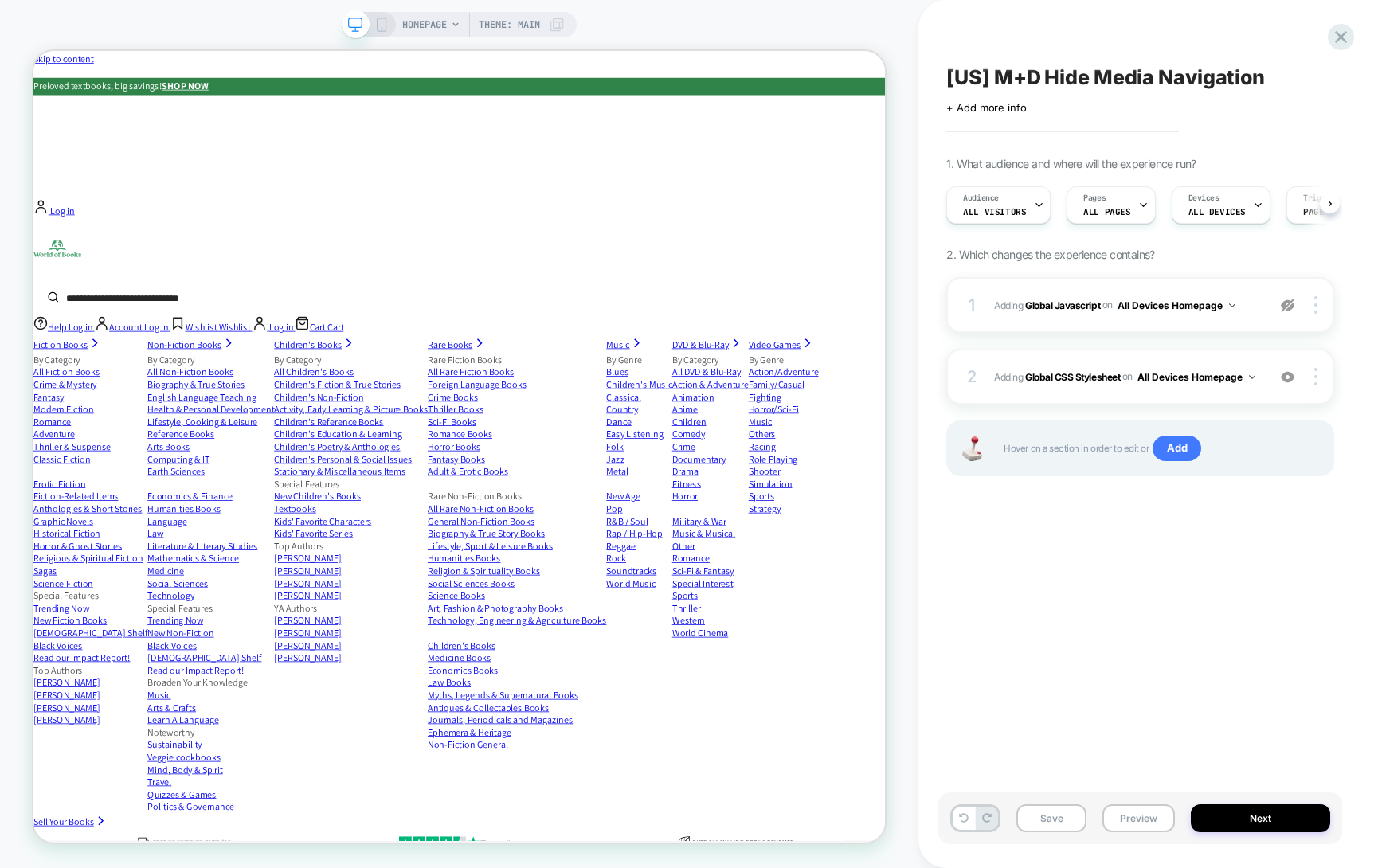
scroll to position [0, 1]
click at [1135, 825] on button "Preview" at bounding box center [1138, 819] width 72 height 28
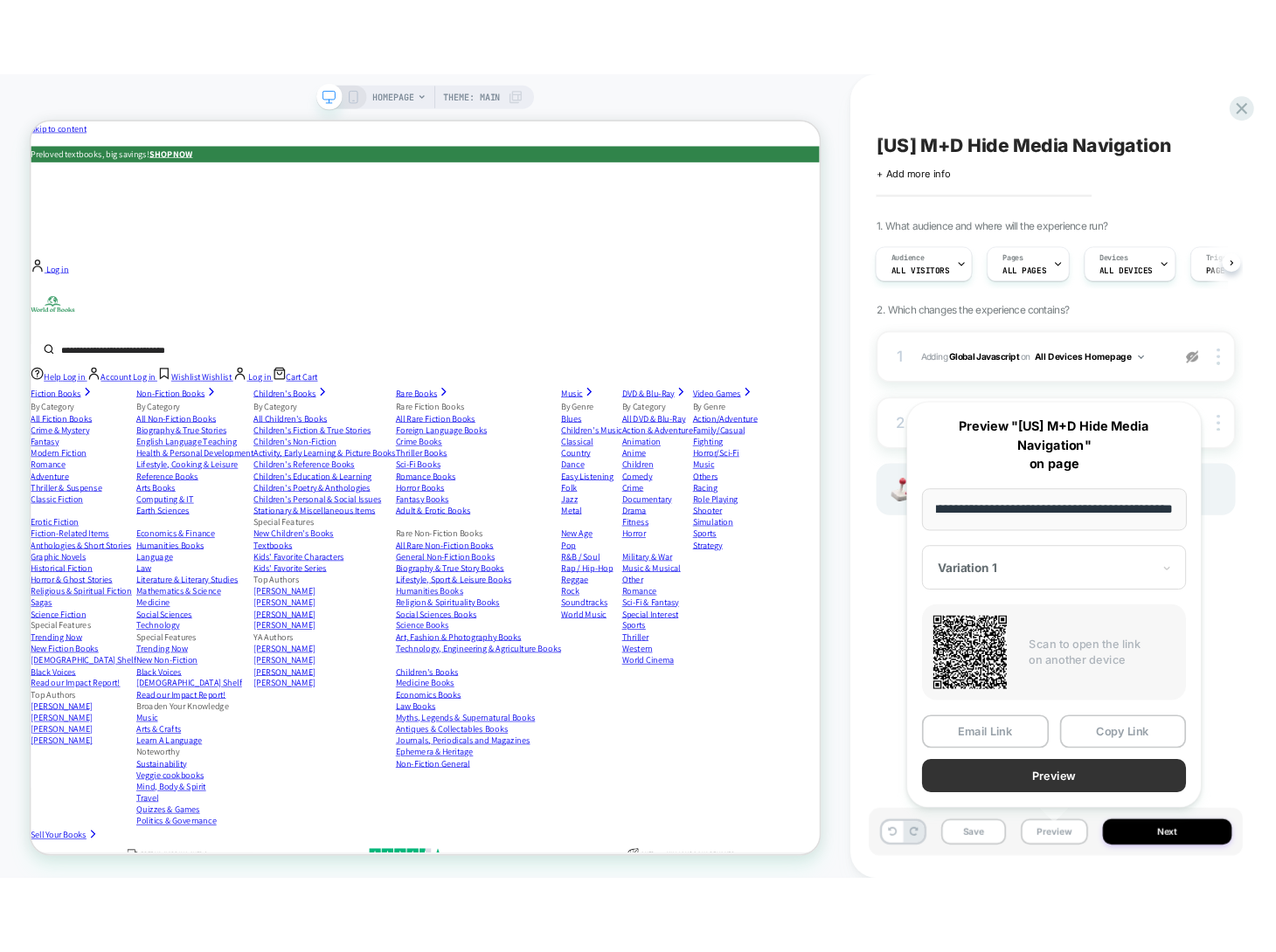
scroll to position [0, 0]
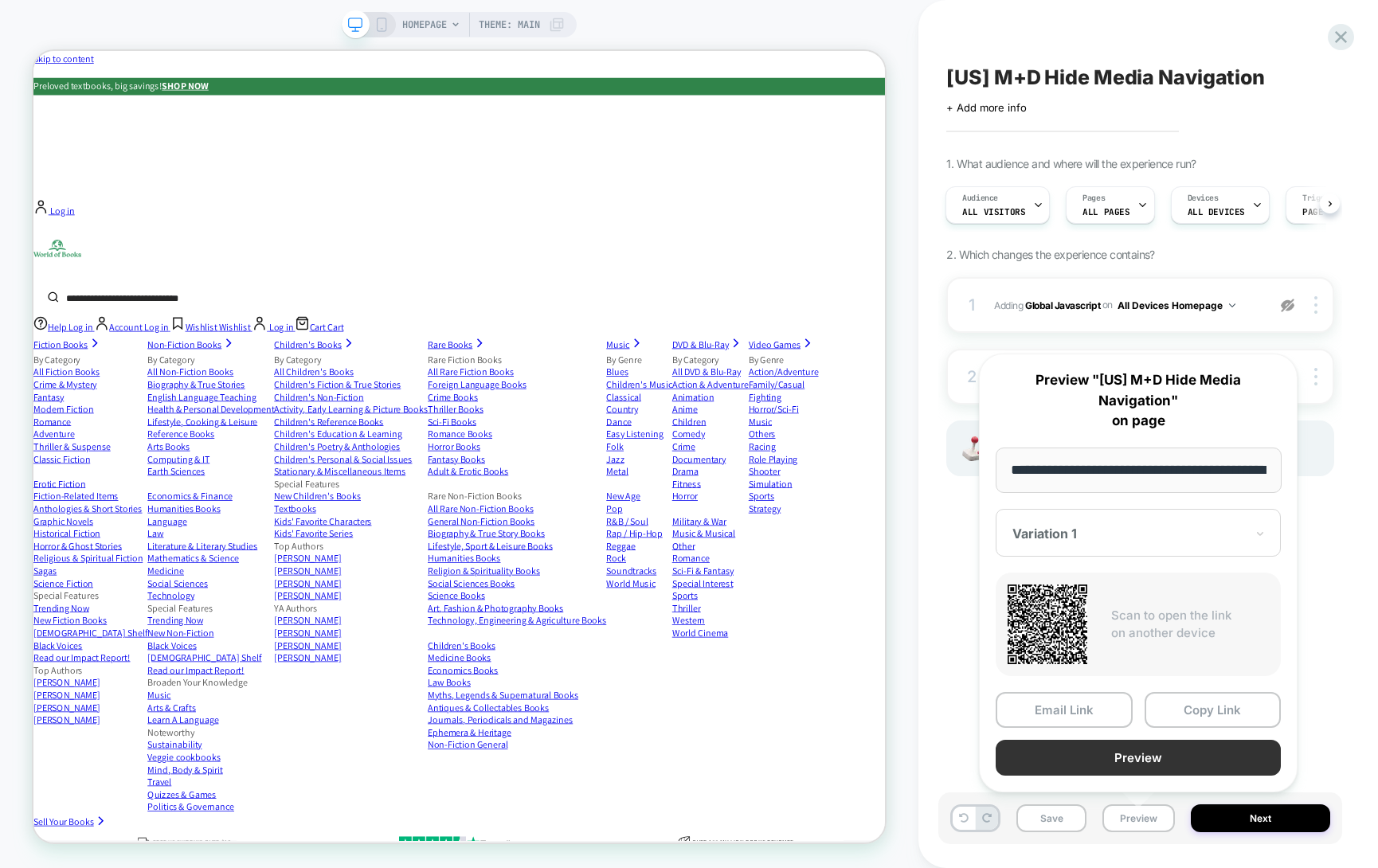
click at [1154, 767] on button "Preview" at bounding box center [1138, 757] width 285 height 36
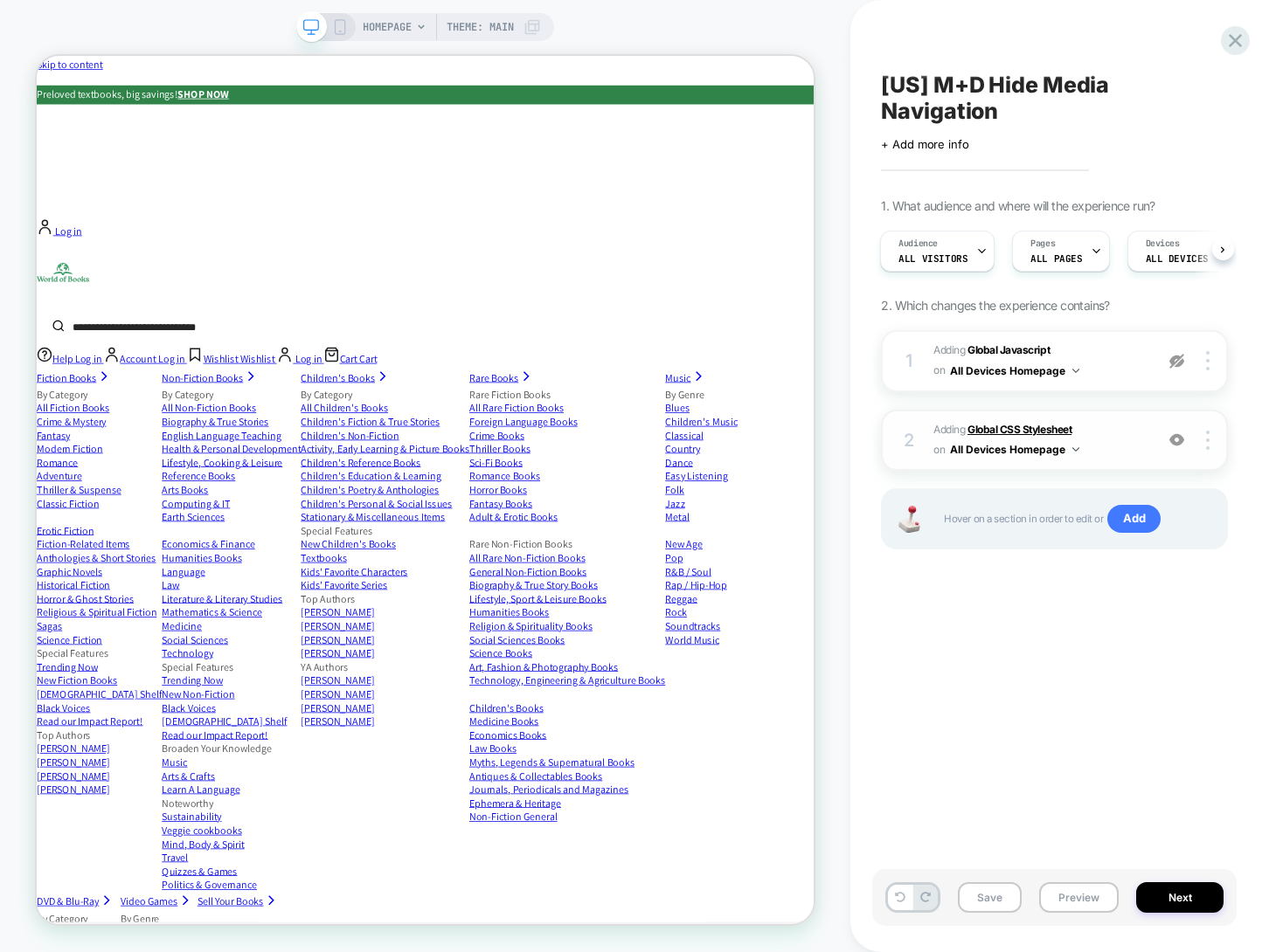
click at [1043, 429] on b "Global CSS Stylesheet" at bounding box center [1019, 429] width 104 height 13
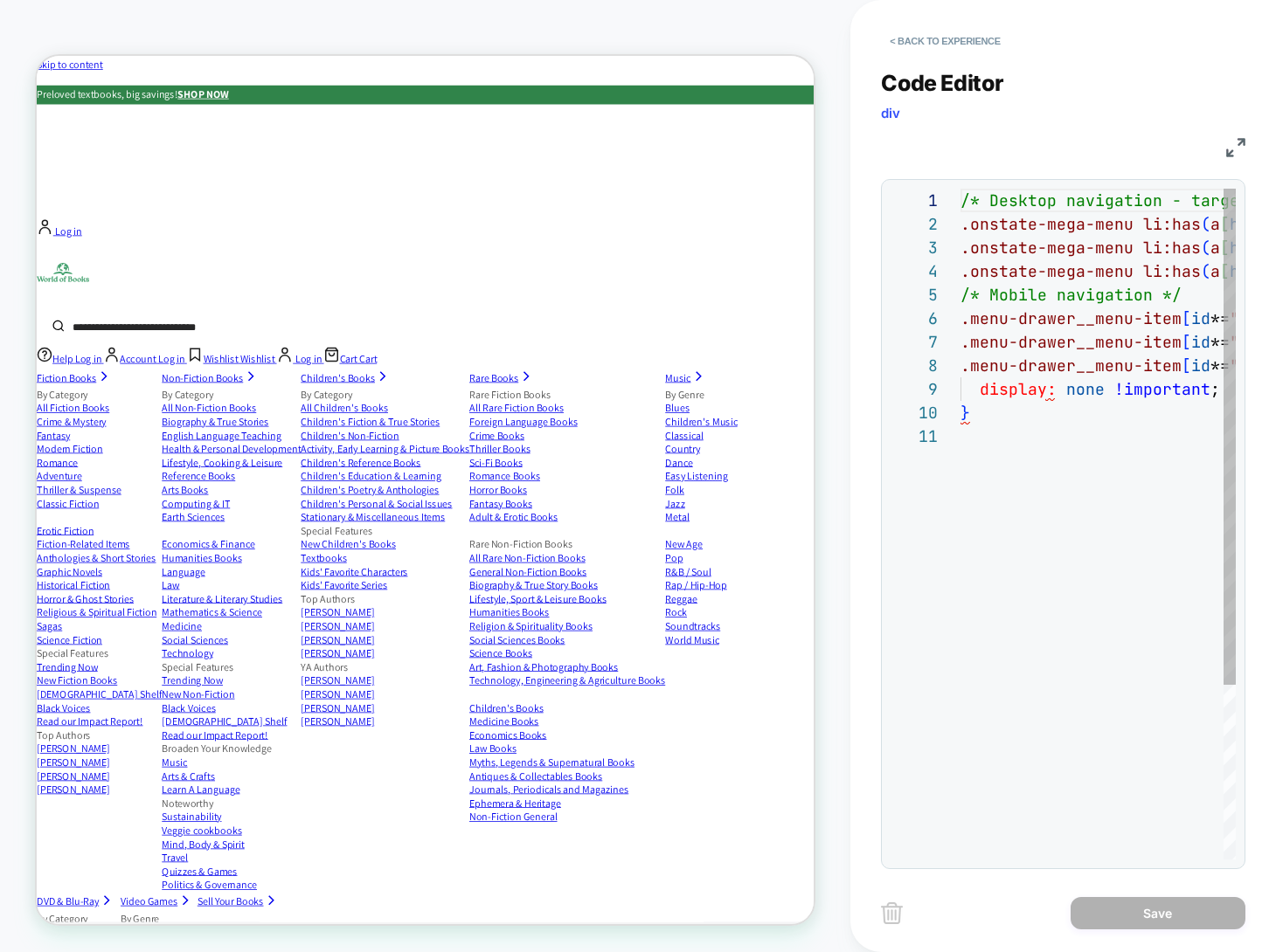
scroll to position [236, 0]
click at [935, 42] on button "< Back to experience" at bounding box center [945, 40] width 128 height 28
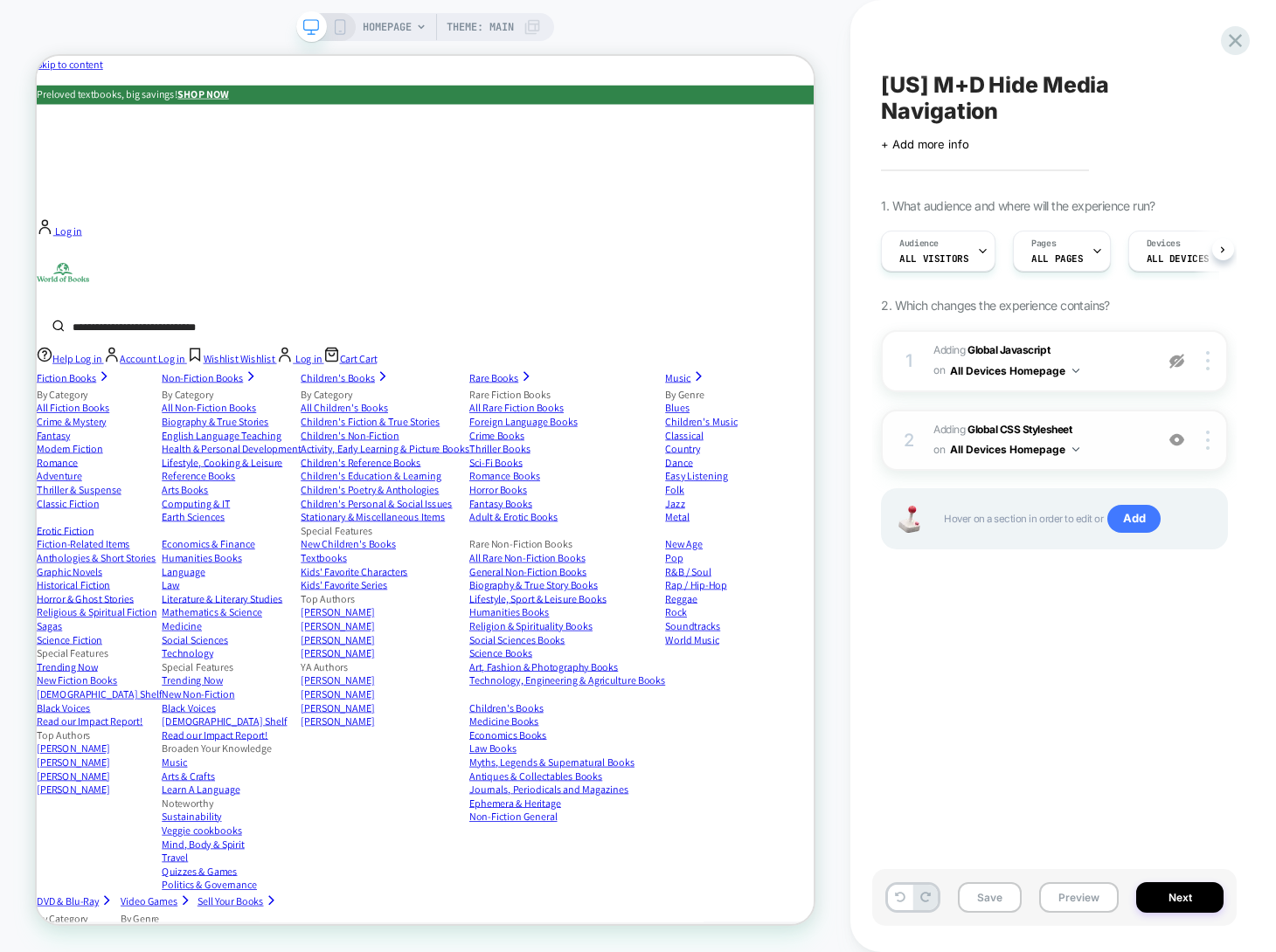
scroll to position [0, 1]
click at [1212, 436] on div at bounding box center [1208, 440] width 33 height 19
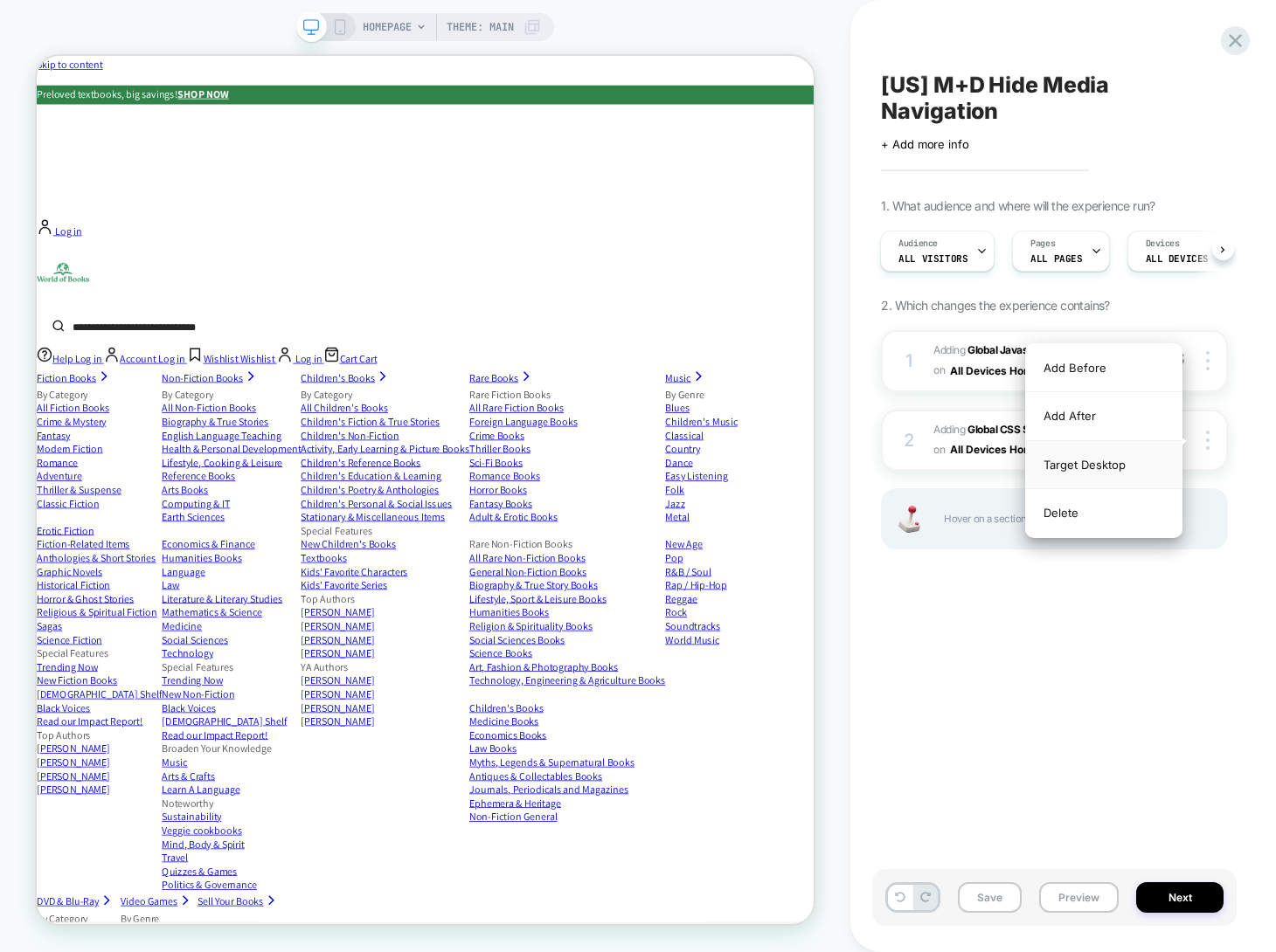
click at [1114, 458] on div "Target Desktop" at bounding box center [1103, 465] width 155 height 48
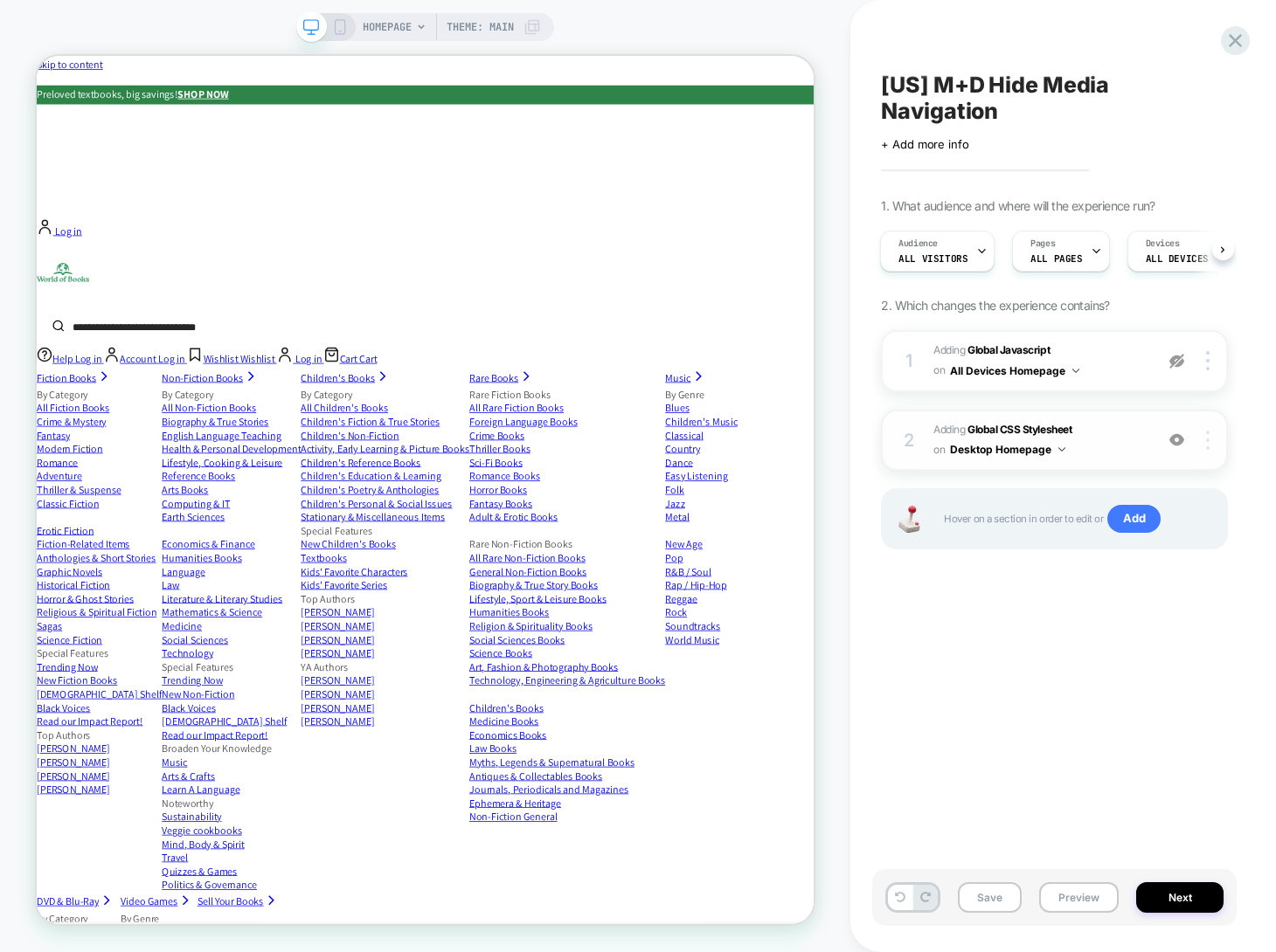
click at [1209, 446] on div at bounding box center [1208, 440] width 33 height 19
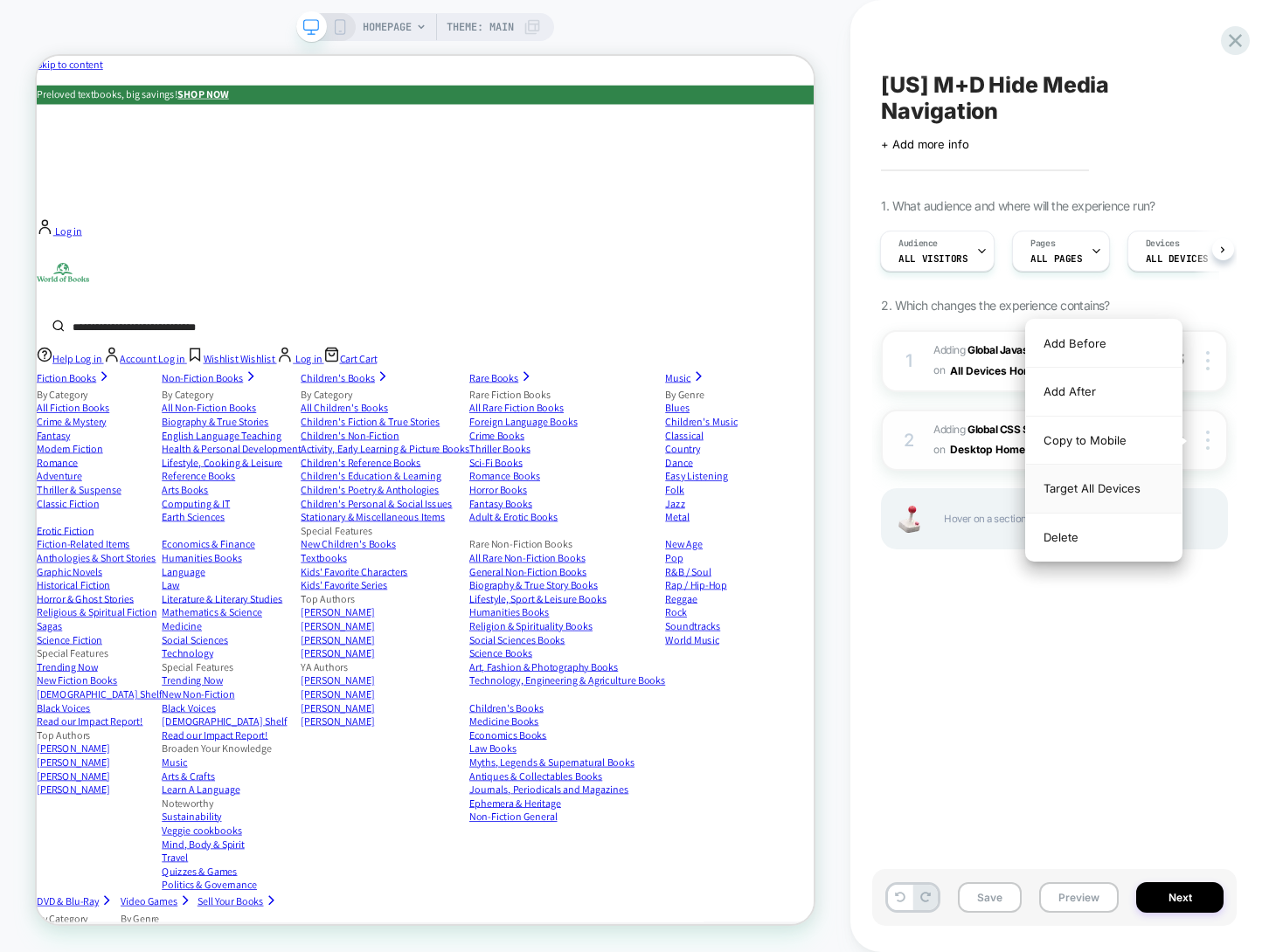
click at [1115, 485] on div "Target All Devices" at bounding box center [1103, 488] width 155 height 48
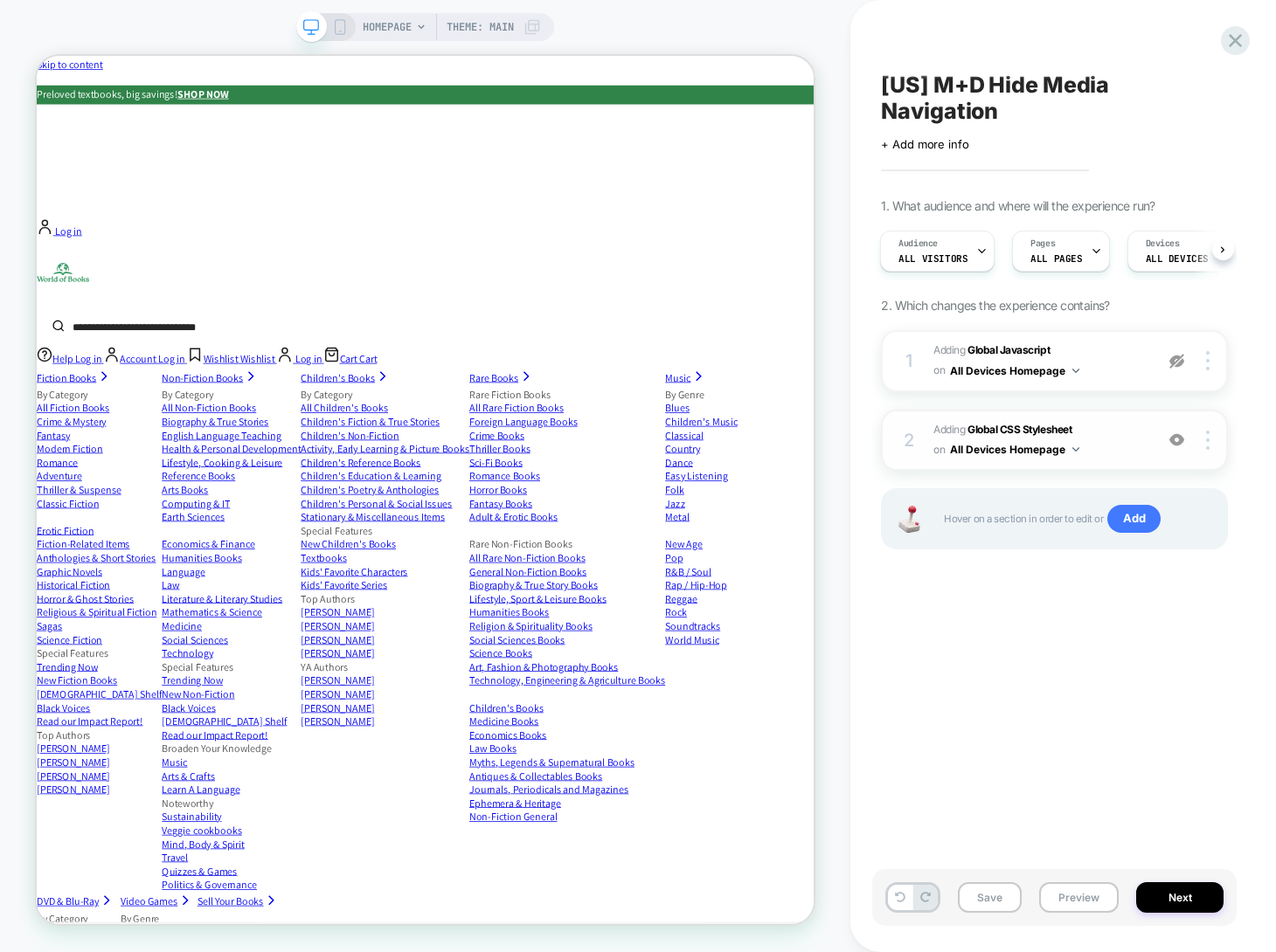
click at [1045, 449] on button "All Devices Homepage" at bounding box center [1014, 449] width 130 height 22
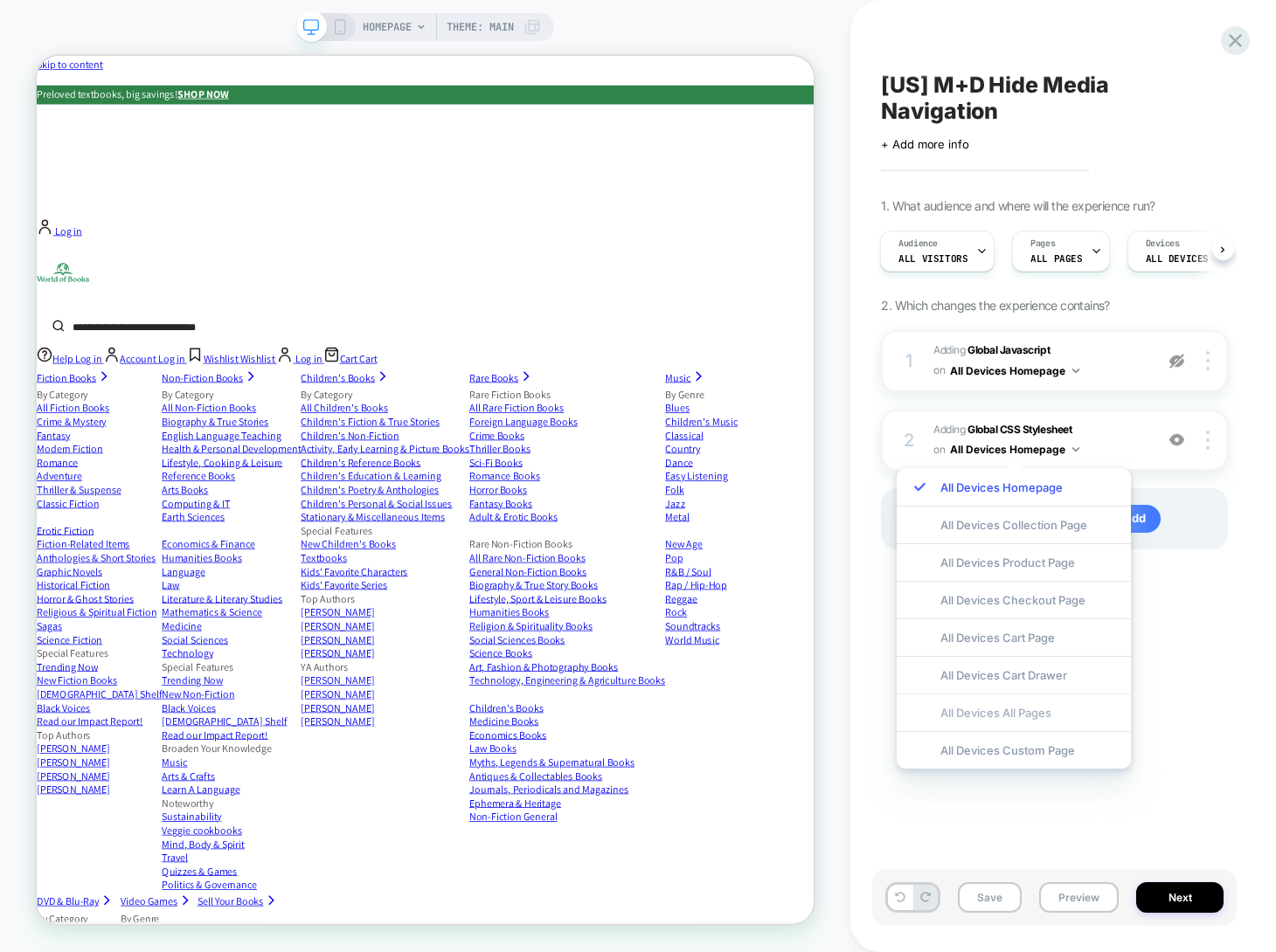
click at [993, 713] on div "All Devices All Pages" at bounding box center [1013, 712] width 234 height 37
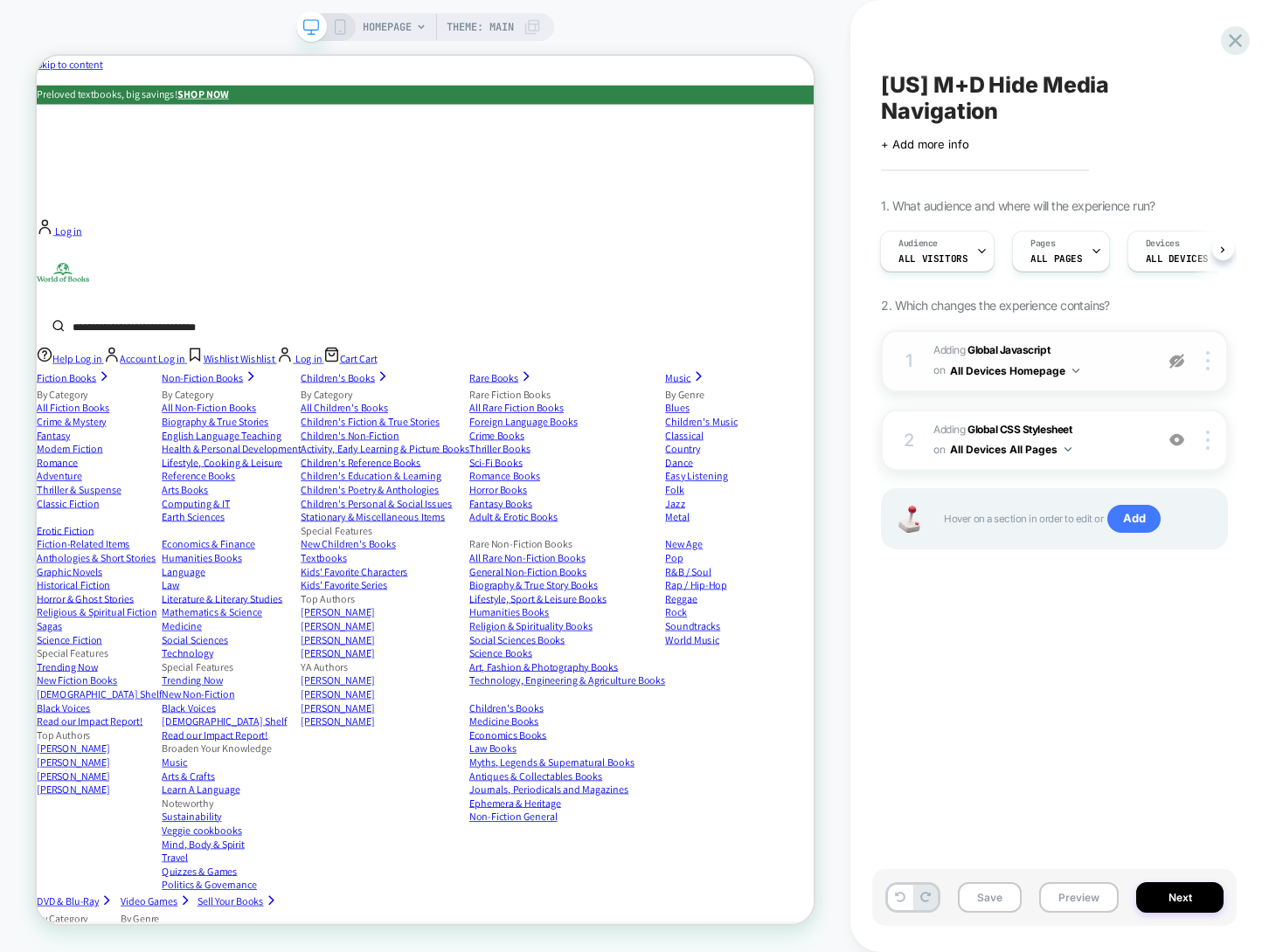
click at [1052, 376] on button "All Devices Homepage" at bounding box center [1014, 370] width 130 height 22
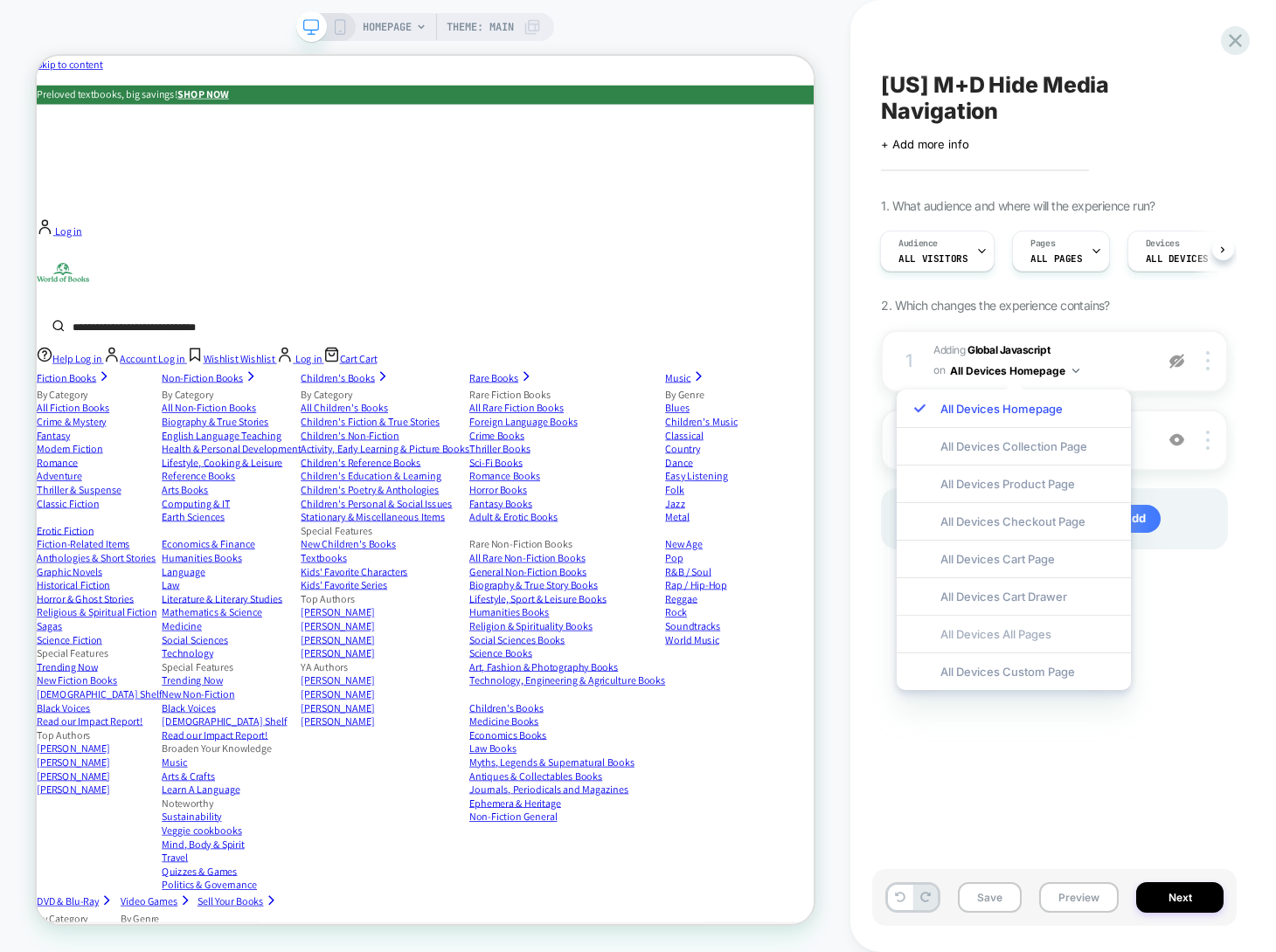
click at [1013, 631] on div "All Devices All Pages" at bounding box center [1013, 633] width 234 height 37
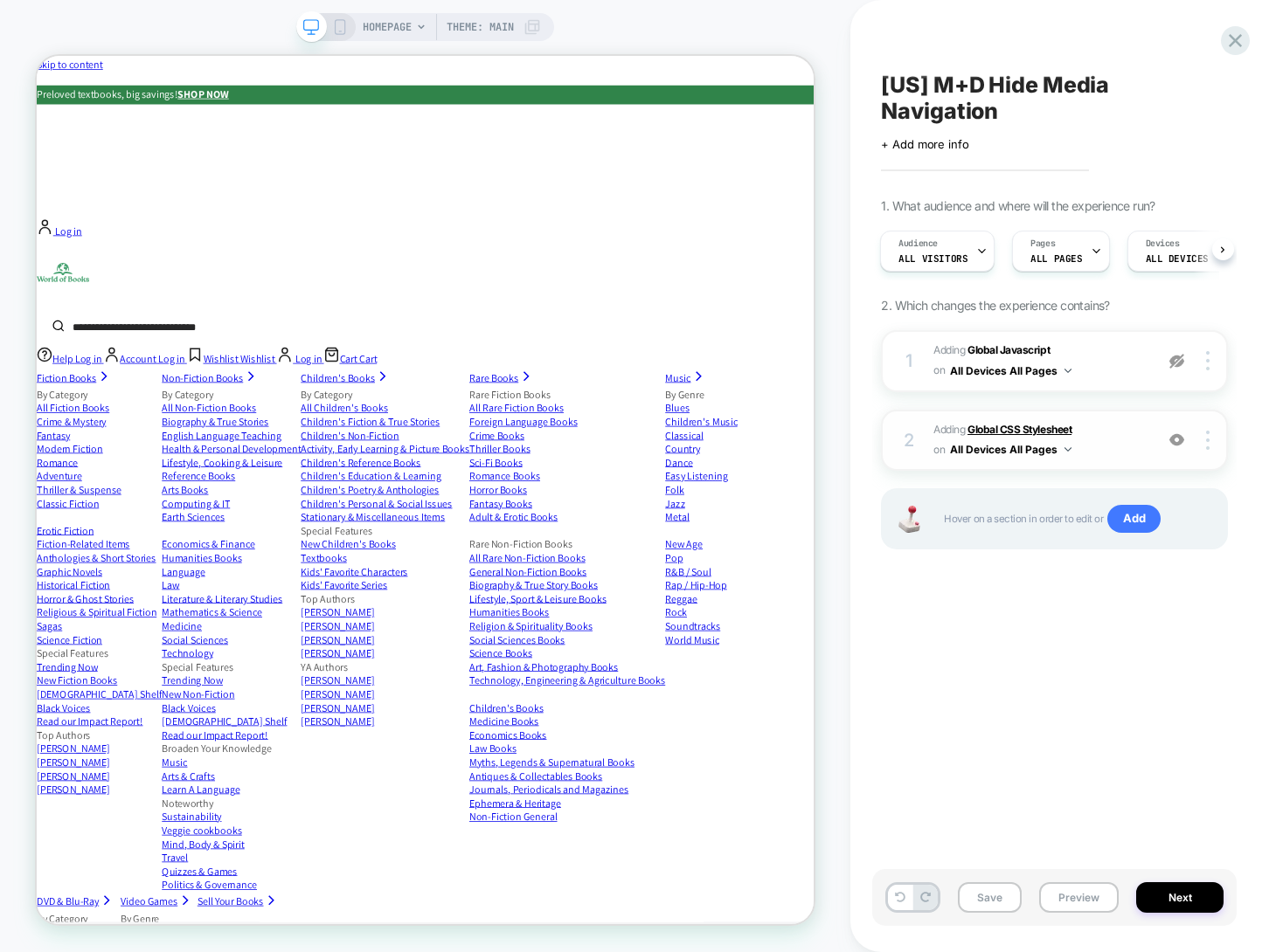
click at [1011, 425] on b "Global CSS Stylesheet" at bounding box center [1019, 429] width 104 height 13
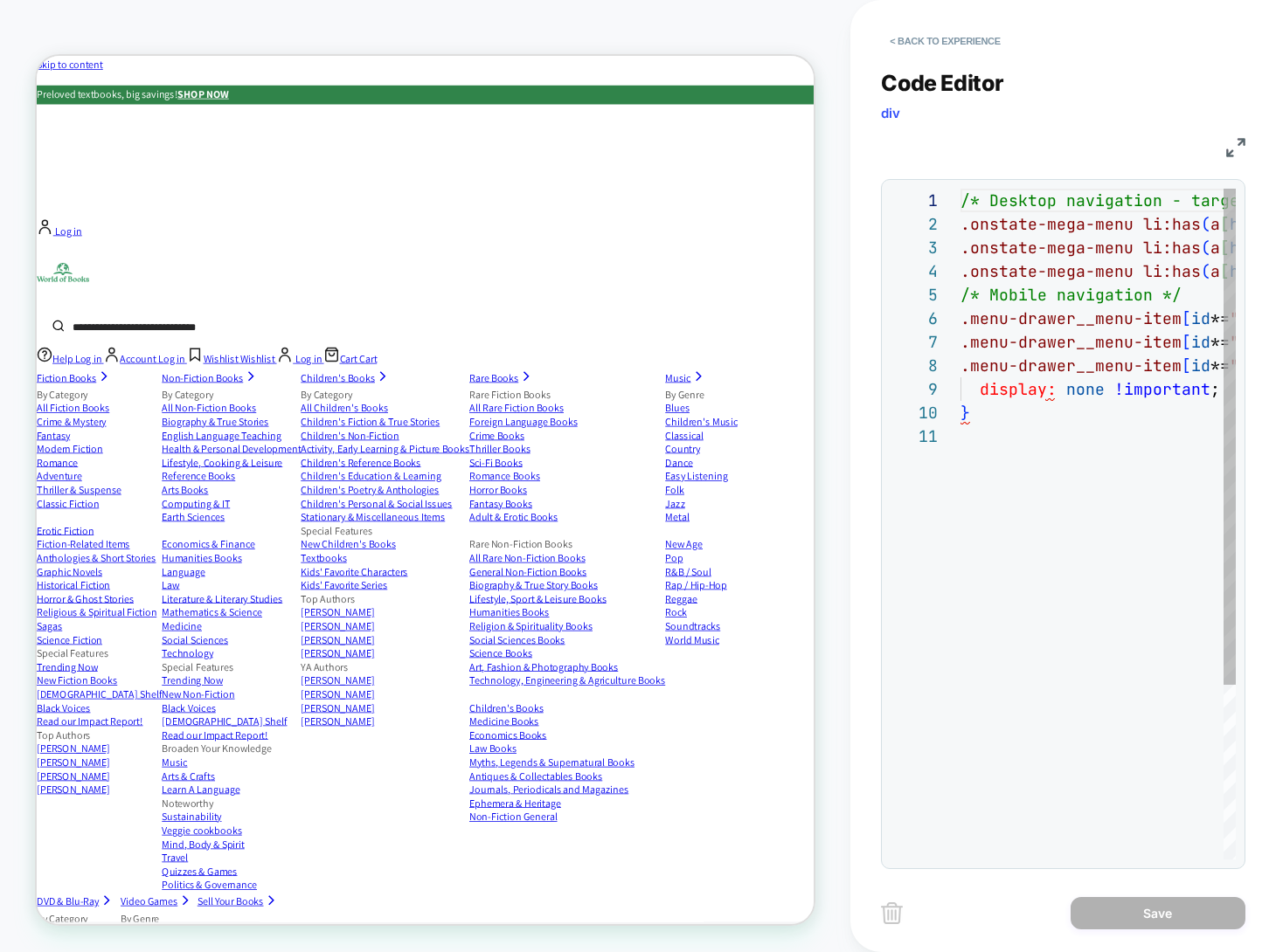
scroll to position [236, 0]
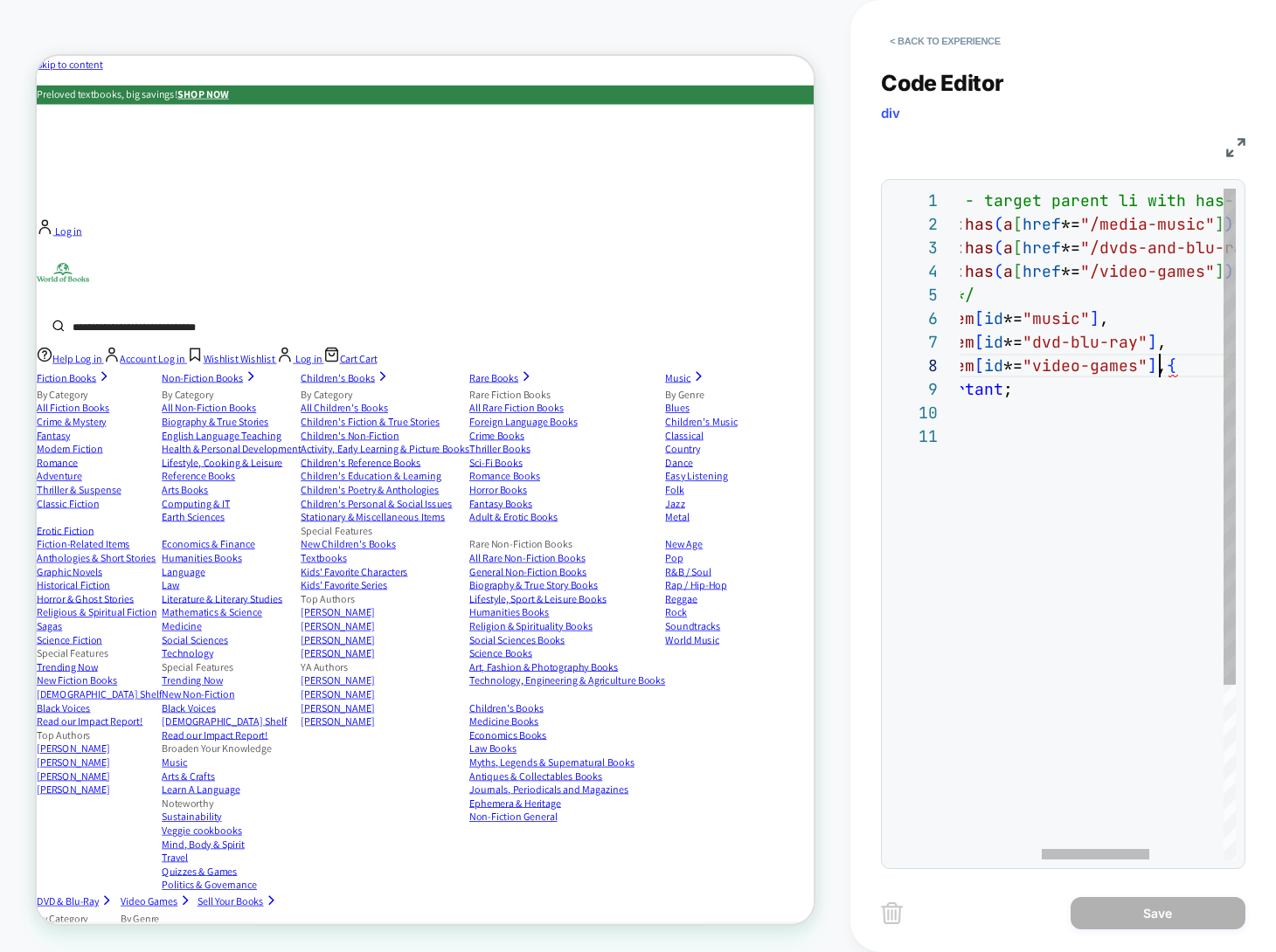
click at [1157, 370] on div "/* Desktop navigation - target parent li with has- submenu class */ .onstate-me…" at bounding box center [1089, 642] width 672 height 906
type textarea "**********"
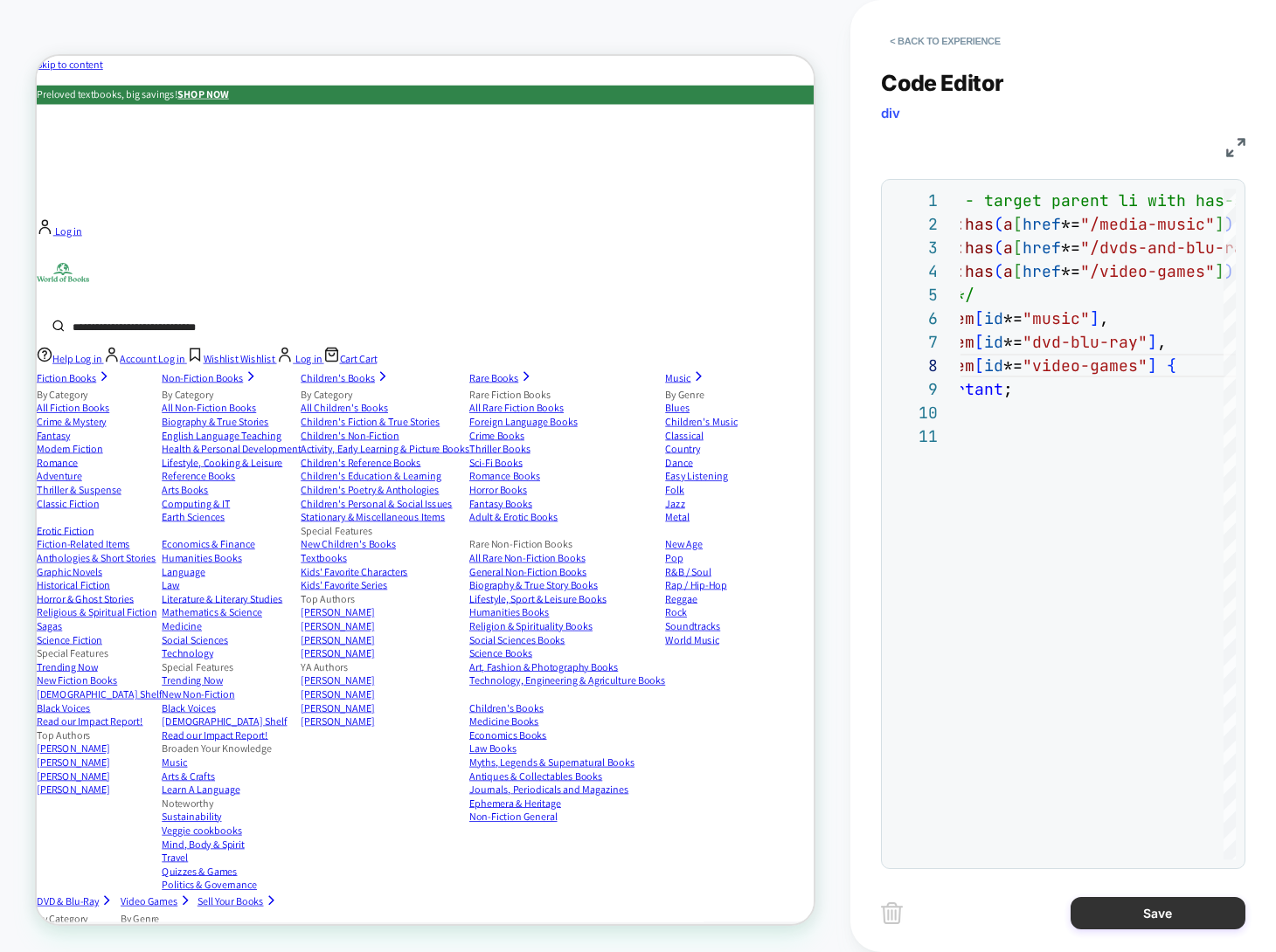
click at [1160, 922] on button "Save" at bounding box center [1158, 913] width 175 height 32
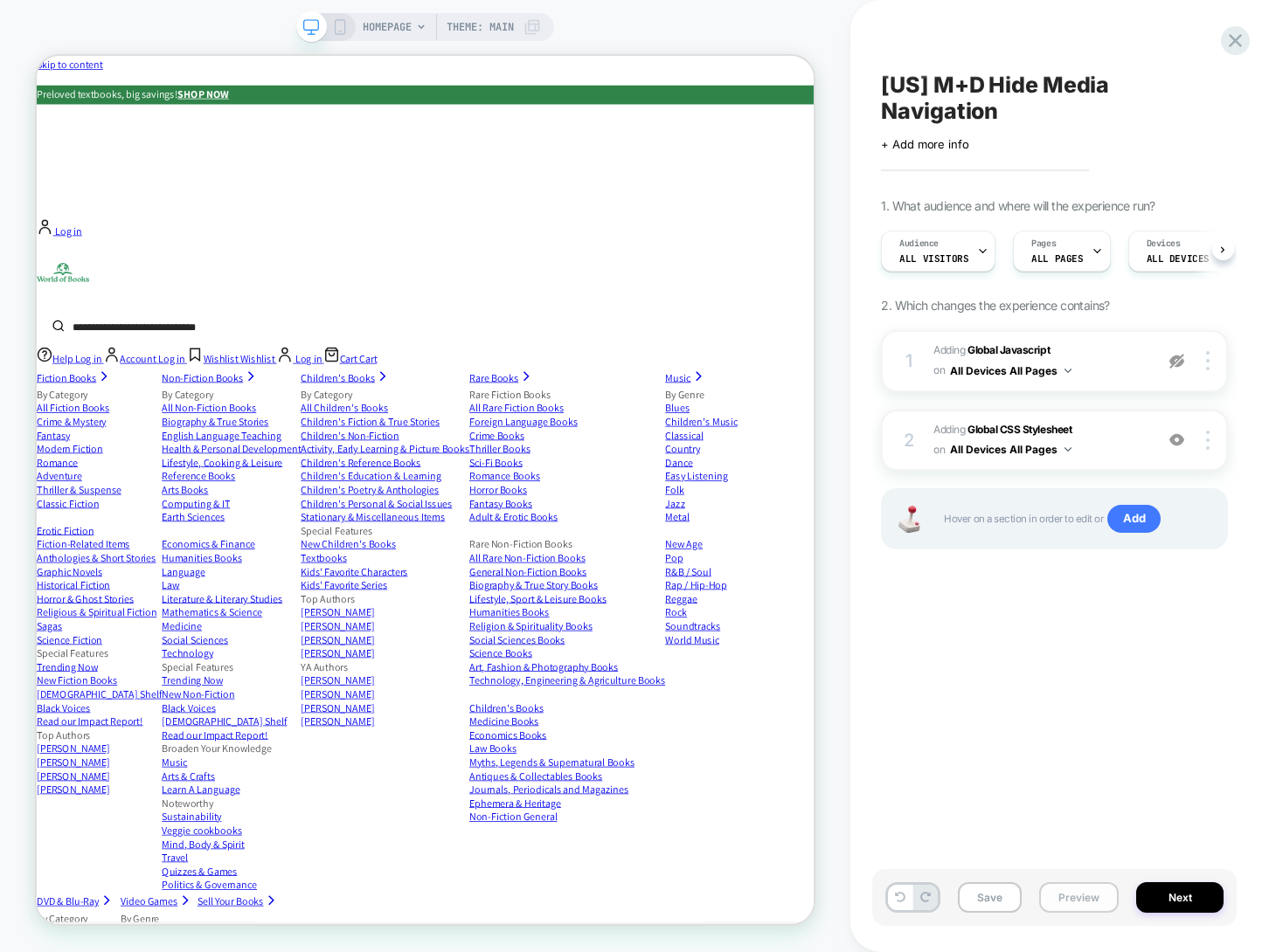
scroll to position [0, 1]
click at [1087, 890] on button "Preview" at bounding box center [1078, 898] width 79 height 30
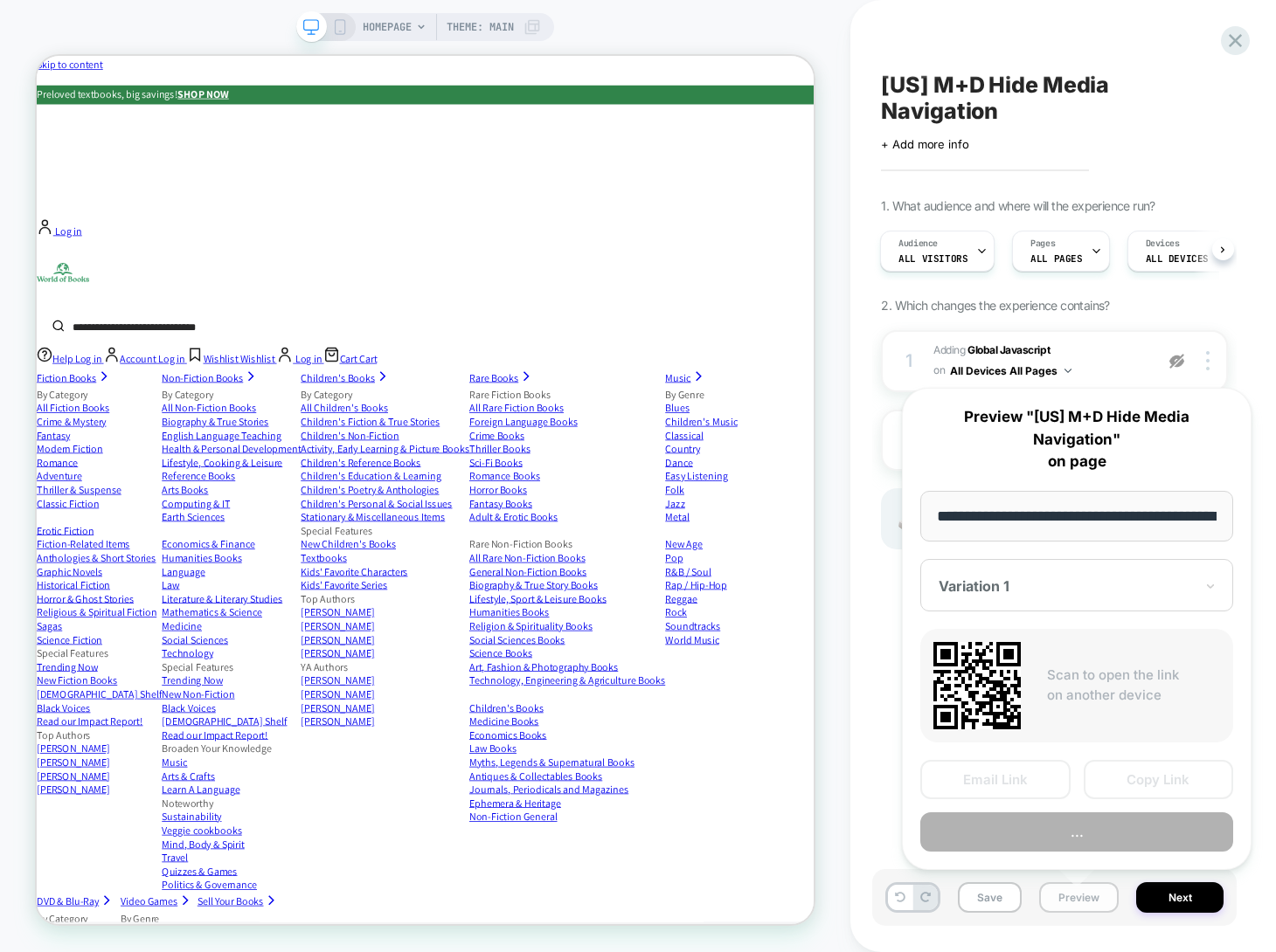
scroll to position [0, 79]
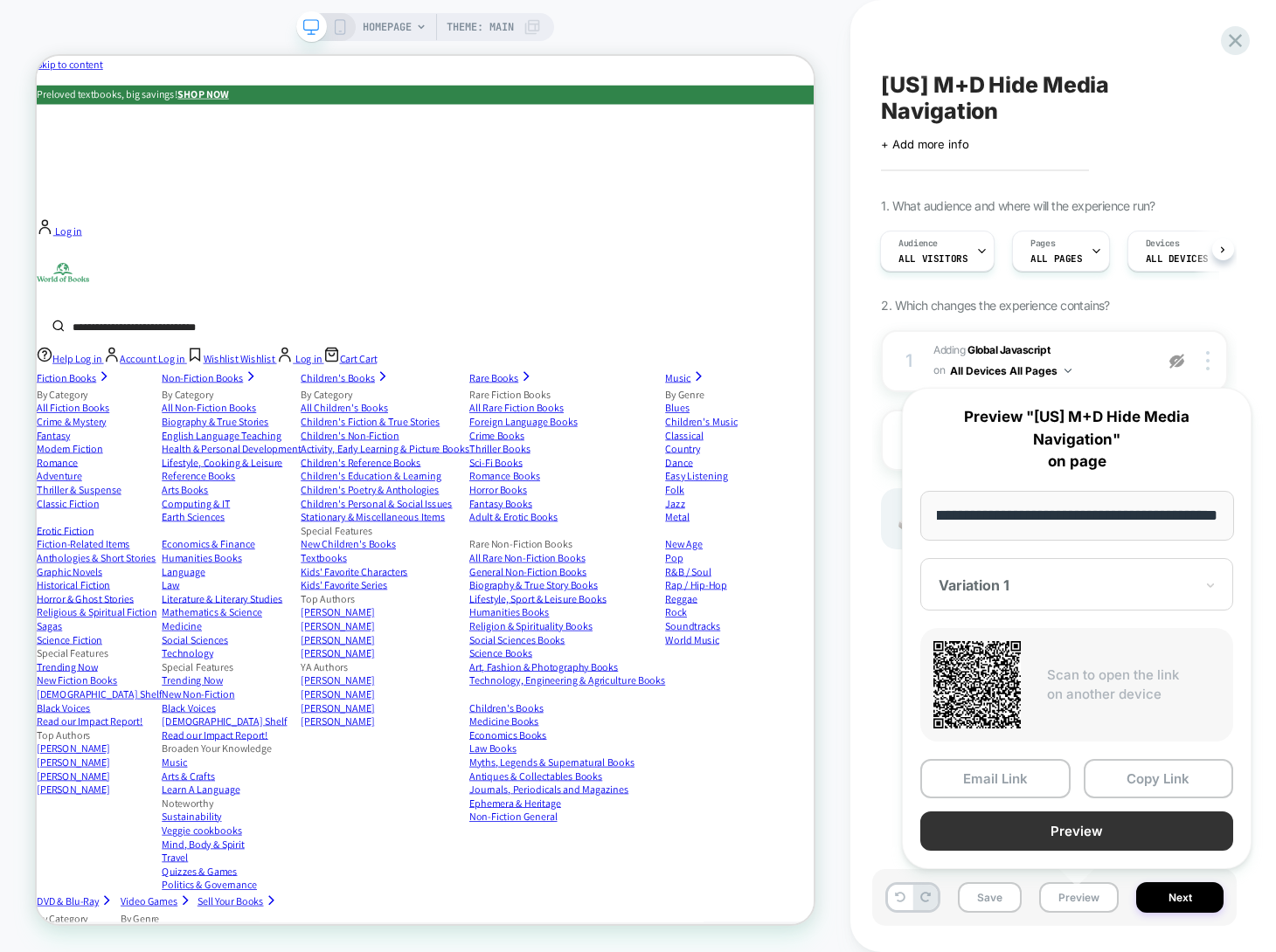
click at [1087, 833] on button "Preview" at bounding box center [1076, 830] width 312 height 39
